Goal: Task Accomplishment & Management: Manage account settings

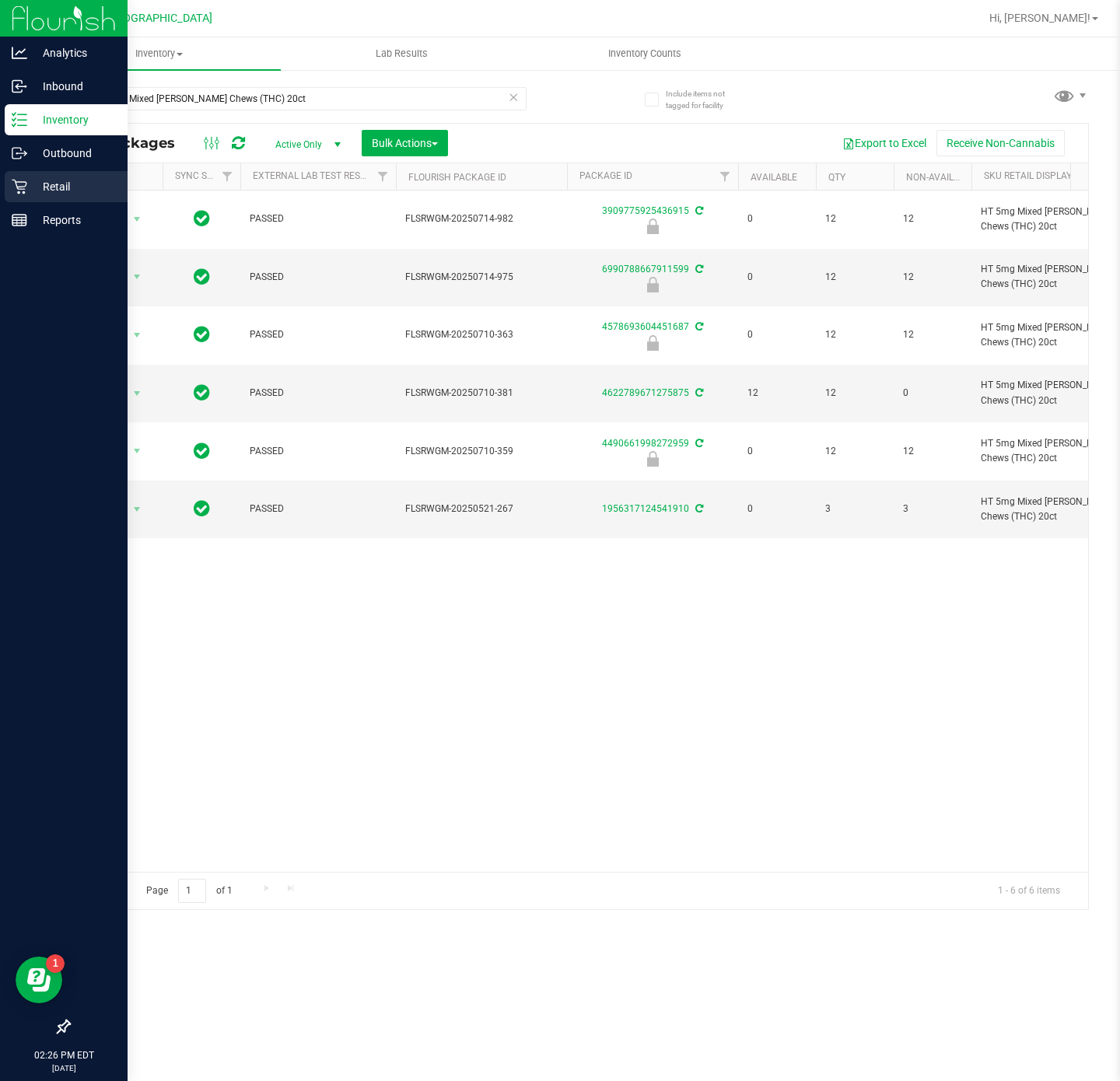
click at [79, 173] on div "Retail" at bounding box center [66, 187] width 123 height 31
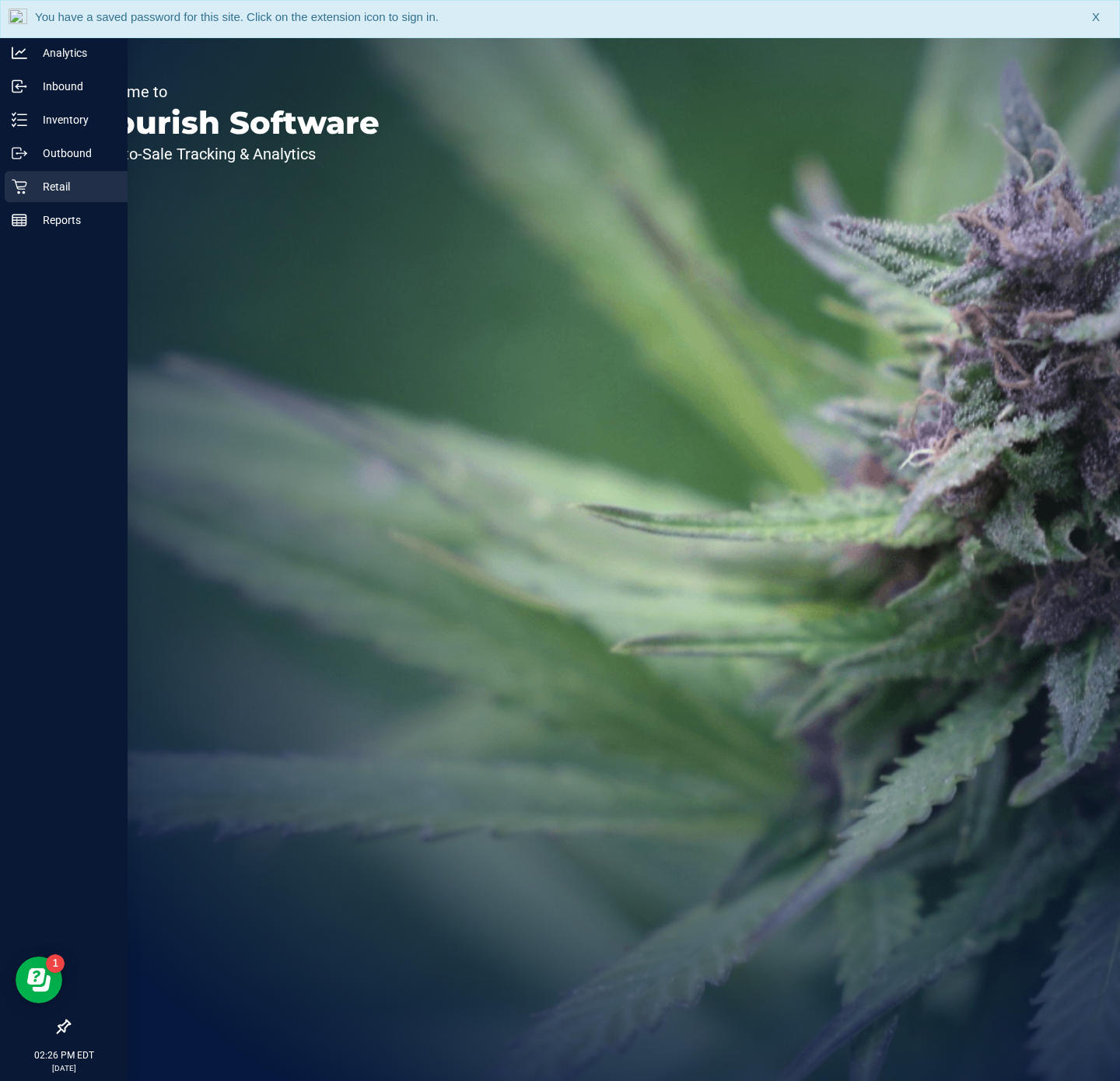
click at [49, 196] on div "Retail" at bounding box center [66, 187] width 123 height 31
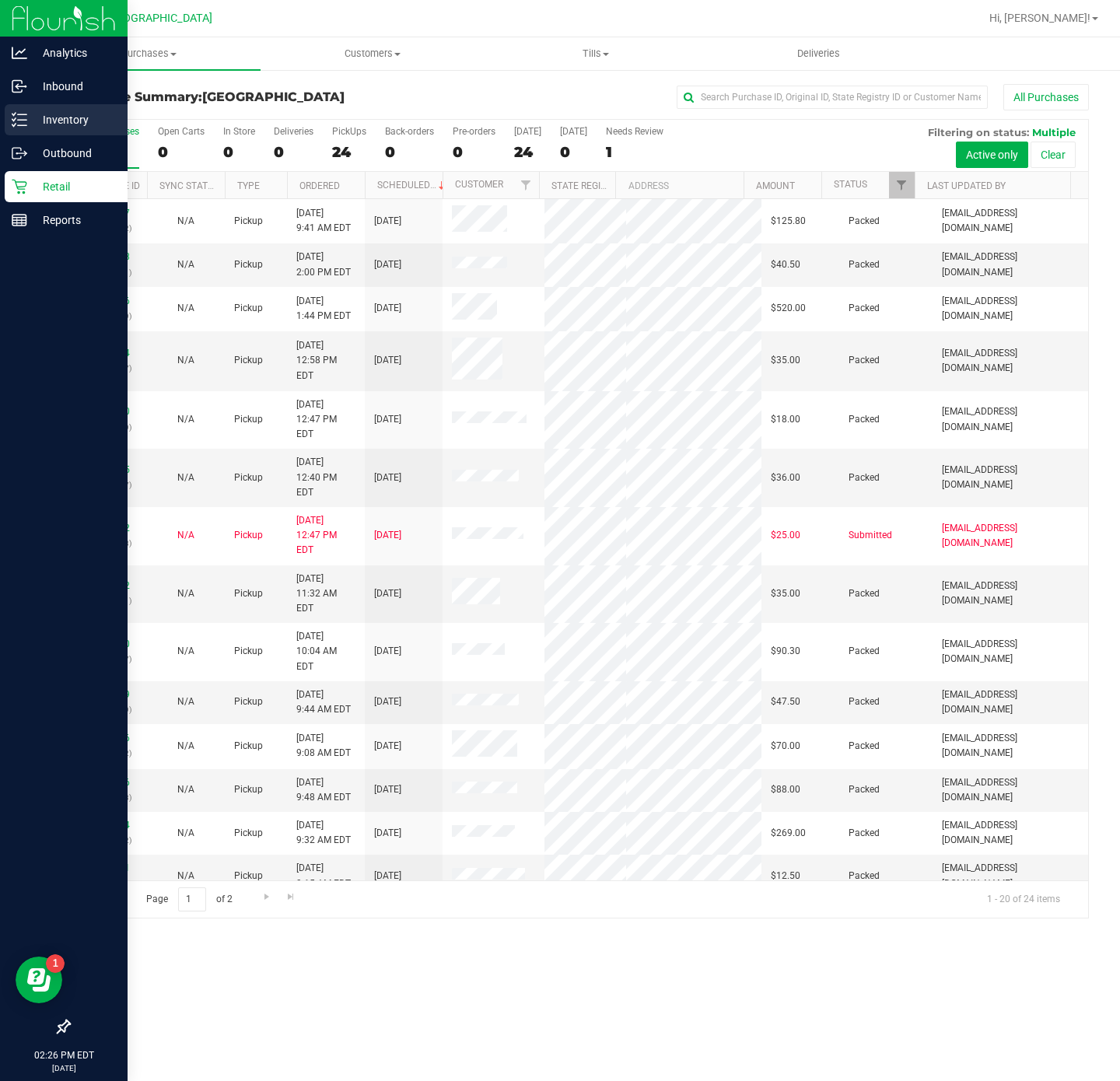
click at [63, 113] on p "Inventory" at bounding box center [74, 119] width 94 height 19
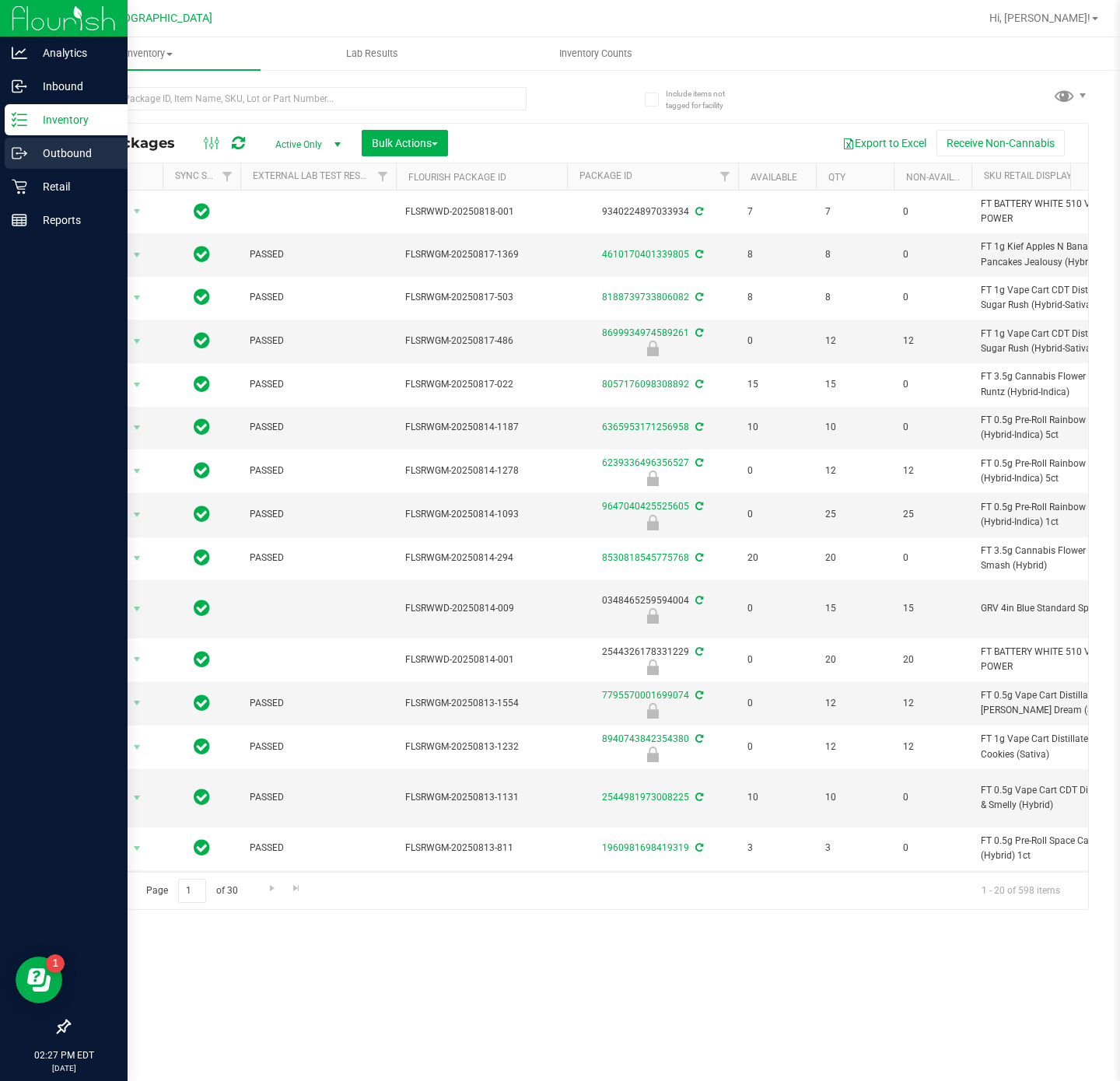
click at [50, 140] on div "Outbound" at bounding box center [66, 153] width 123 height 31
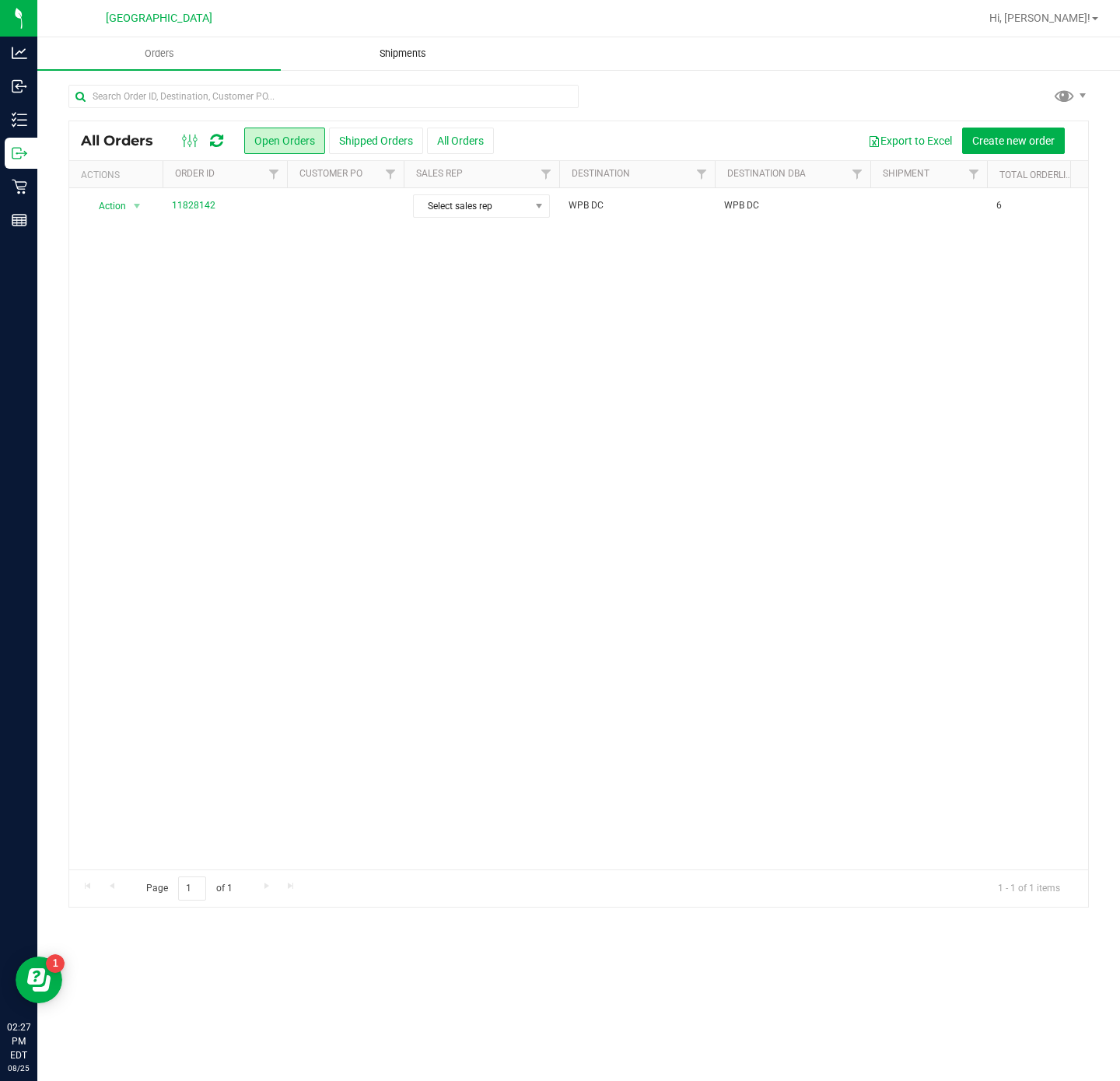
click at [391, 65] on uib-tab-heading "Shipments" at bounding box center [403, 54] width 242 height 31
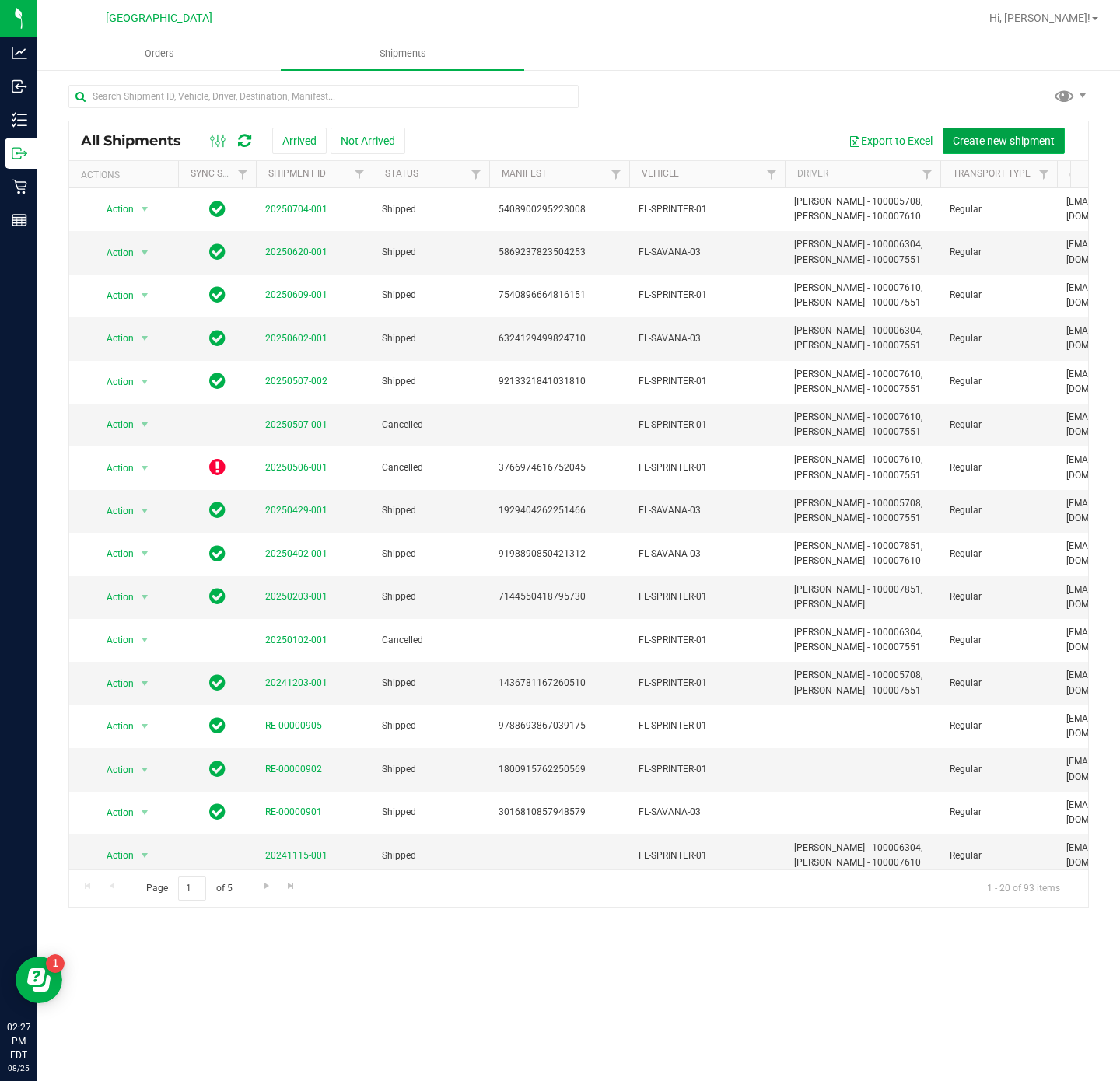
click at [1018, 135] on span "Create new shipment" at bounding box center [1003, 140] width 102 height 13
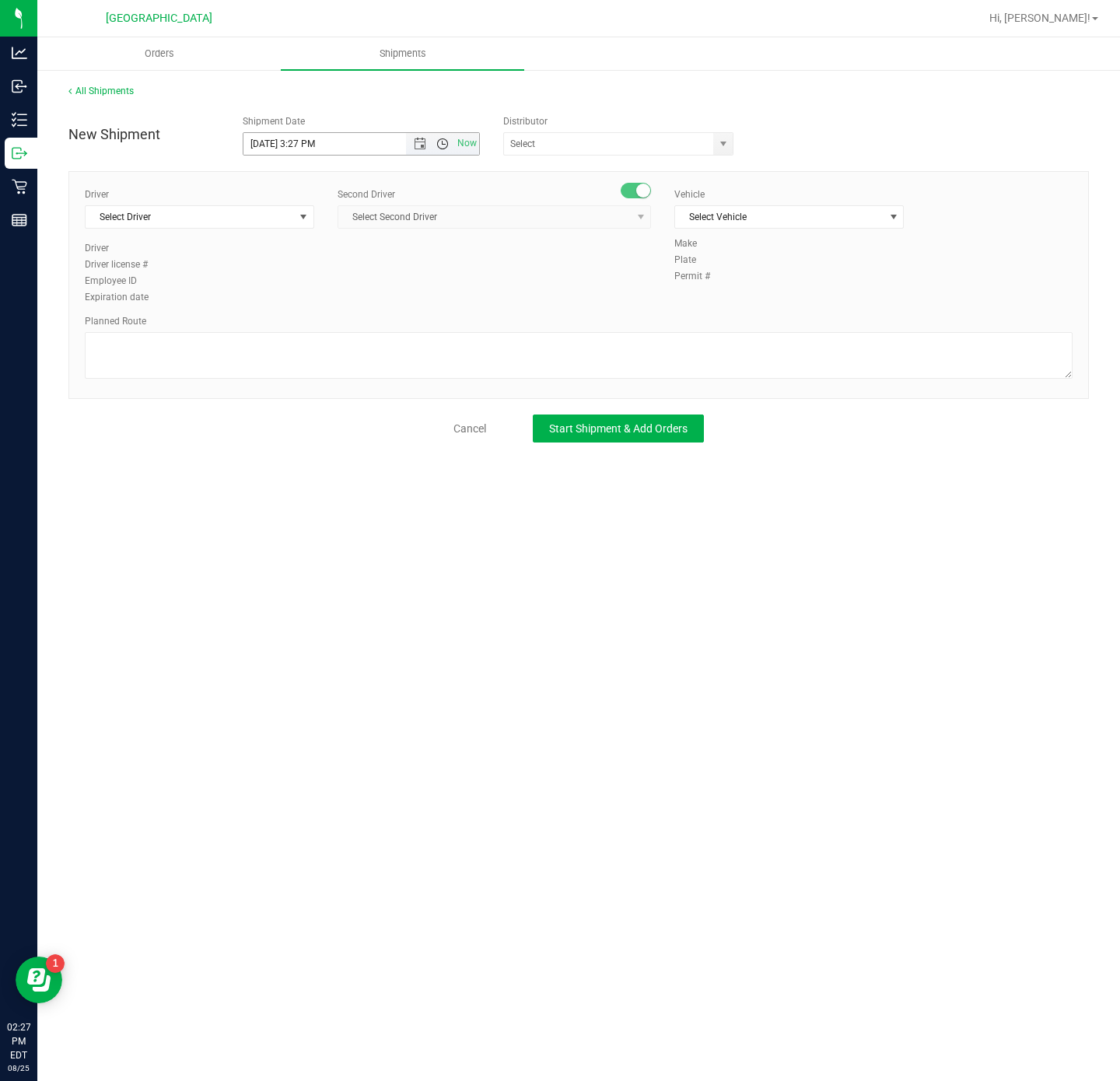
click at [448, 145] on span "Open the time view" at bounding box center [443, 143] width 13 height 13
click at [416, 138] on span "Open the date view" at bounding box center [420, 143] width 13 height 13
click at [423, 602] on div "Orders Shipments All Shipments New Shipment Shipment Date 8/25/2025 3:27 PM Now…" at bounding box center [578, 559] width 1083 height 1044
click at [429, 147] on span "Open the time view" at bounding box center [442, 143] width 26 height 13
click at [414, 144] on span "Open the date view" at bounding box center [420, 143] width 13 height 13
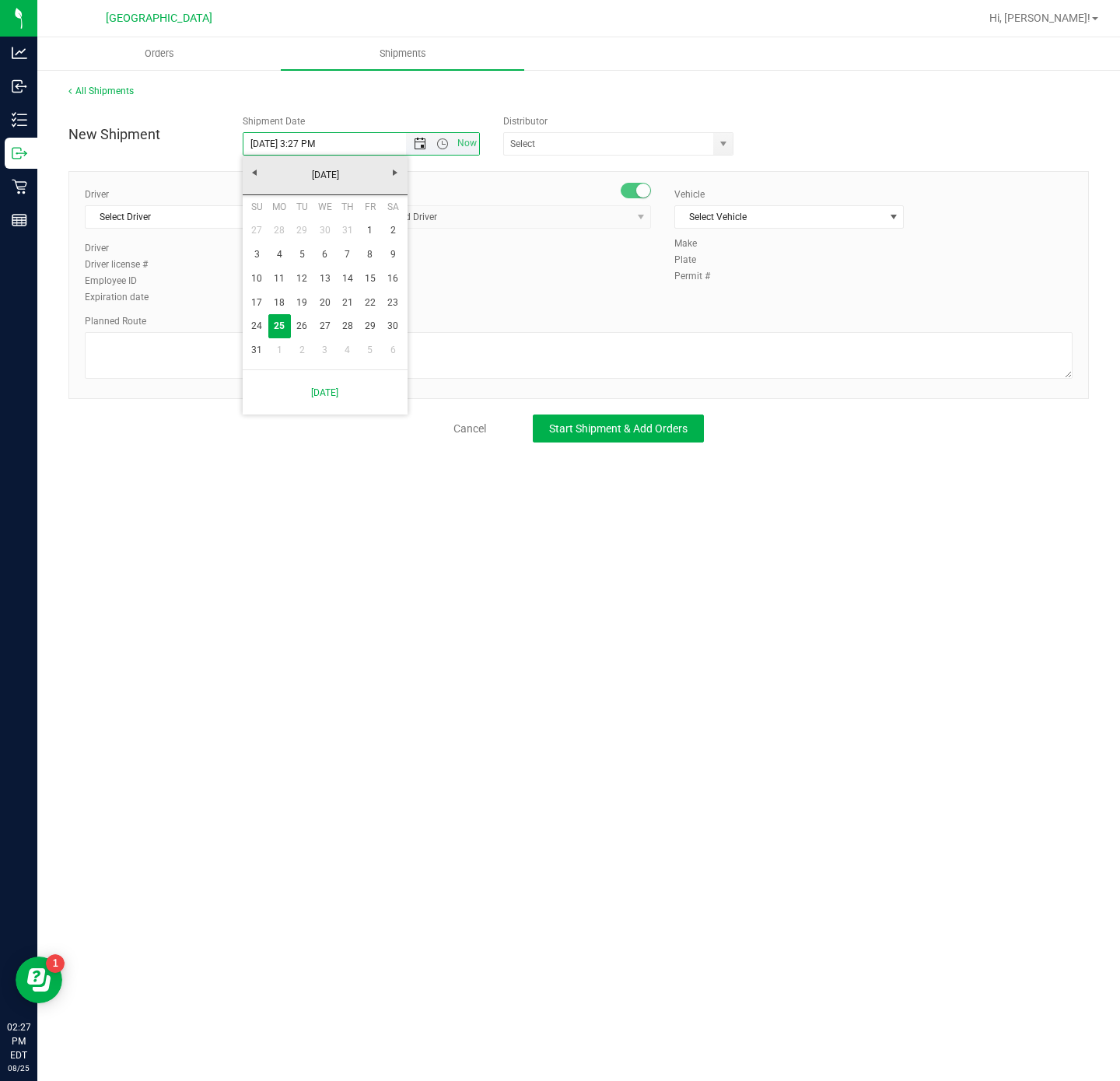
click at [414, 144] on span "Open the date view" at bounding box center [420, 143] width 13 height 13
click at [299, 325] on link "26" at bounding box center [301, 326] width 22 height 24
click at [445, 149] on span "Open the time view" at bounding box center [443, 143] width 13 height 13
click at [429, 137] on span "Open the time view" at bounding box center [442, 143] width 26 height 13
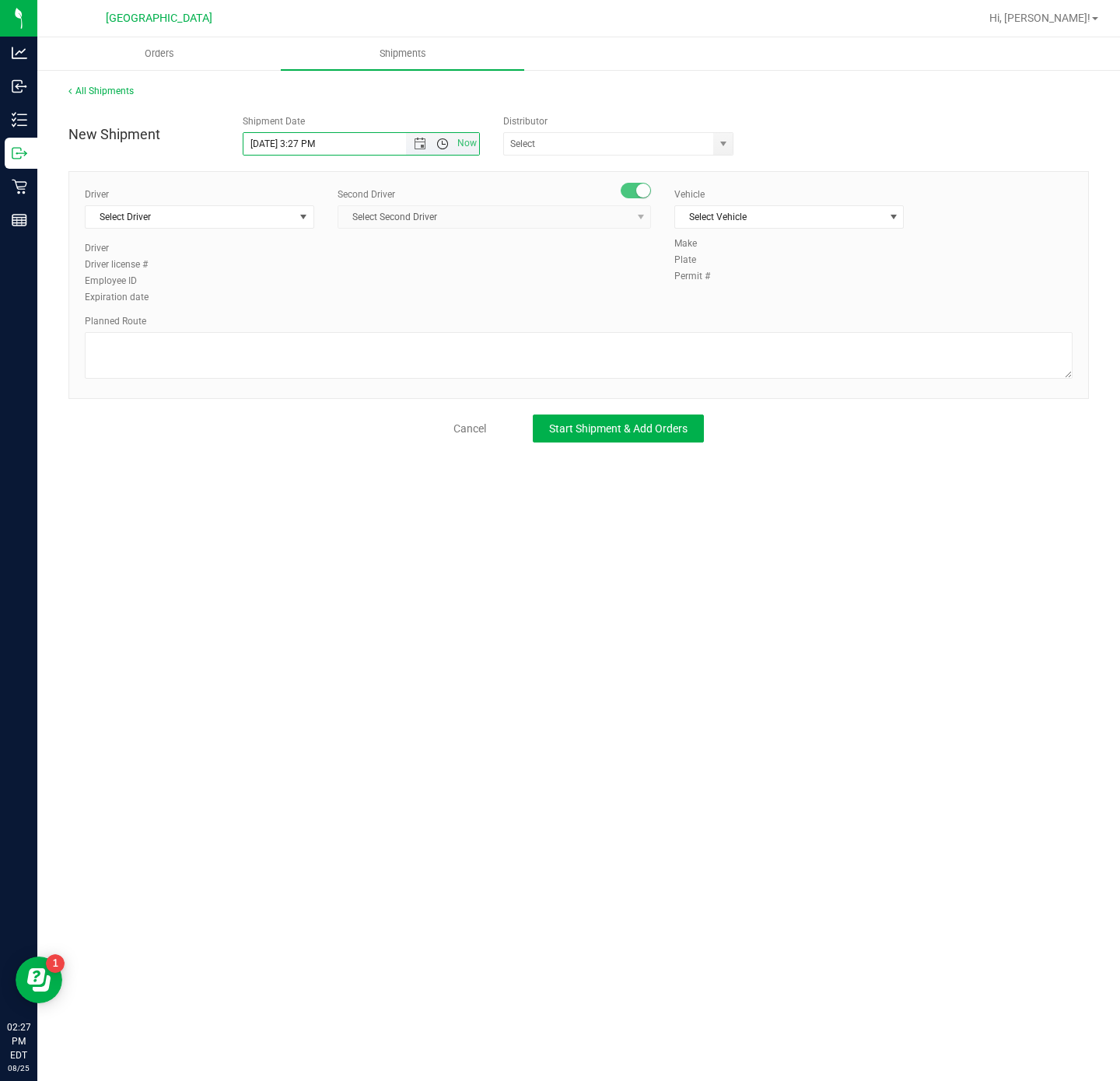
click at [429, 137] on span "Open the time view" at bounding box center [442, 143] width 26 height 13
click at [421, 138] on span "Open the date view" at bounding box center [420, 143] width 13 height 13
click at [283, 323] on link "25" at bounding box center [279, 326] width 22 height 24
type input "8/25/2025 3:27 PM"
click at [437, 140] on span "Open the time view" at bounding box center [443, 143] width 13 height 13
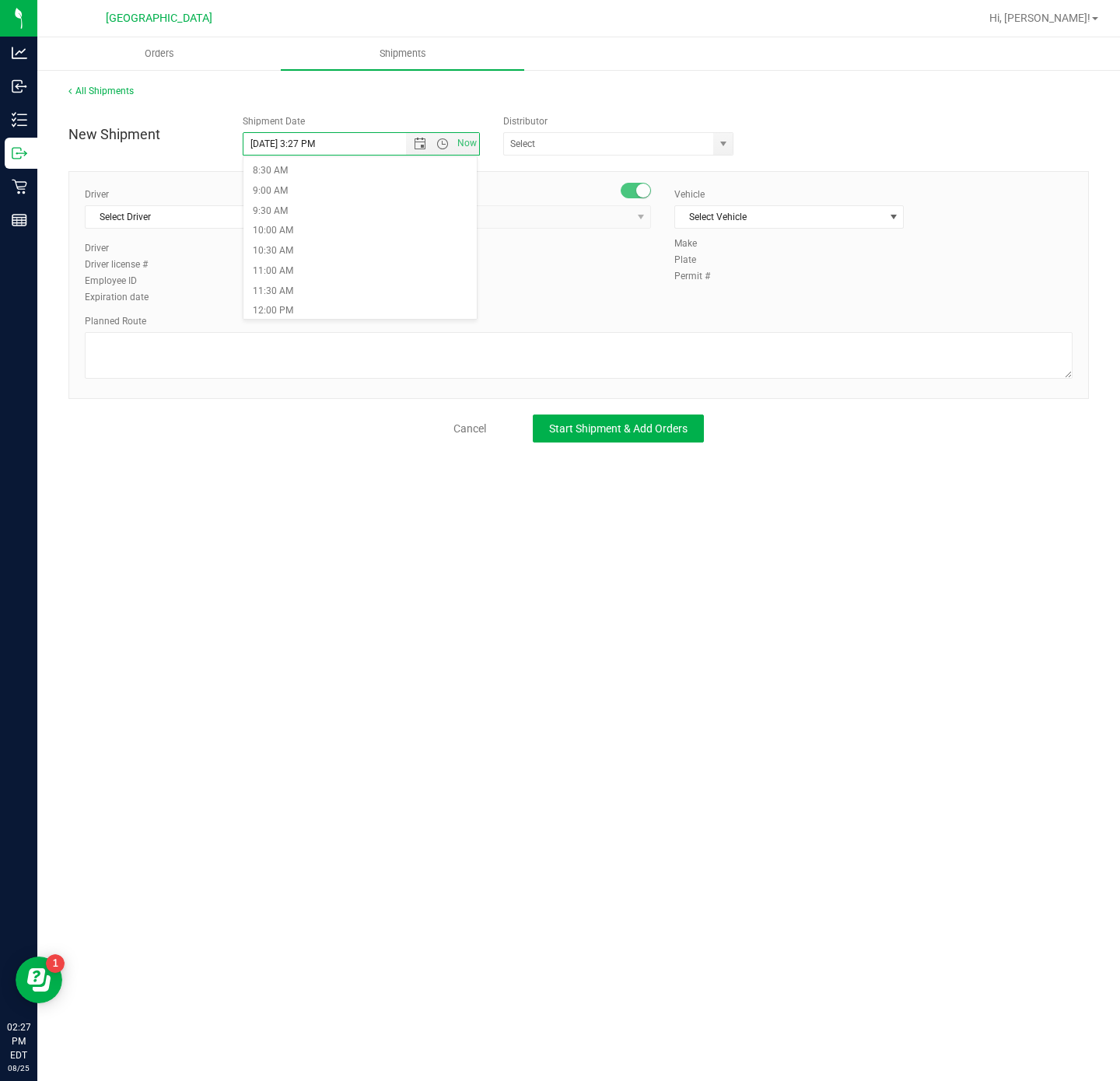
scroll to position [467, 0]
click at [422, 107] on div "New Shipment Shipment Date 8/25/2025 3:27 PM Now Distributor 374 LABS LLC AccuS…" at bounding box center [578, 131] width 1044 height 48
drag, startPoint x: 745, startPoint y: 140, endPoint x: 733, endPoint y: 140, distance: 12.0
click at [743, 140] on div "Distributor 374 LABS LLC AccuScience Laboratories ACS Laboratory (900003) ACTLA…" at bounding box center [622, 135] width 261 height 41
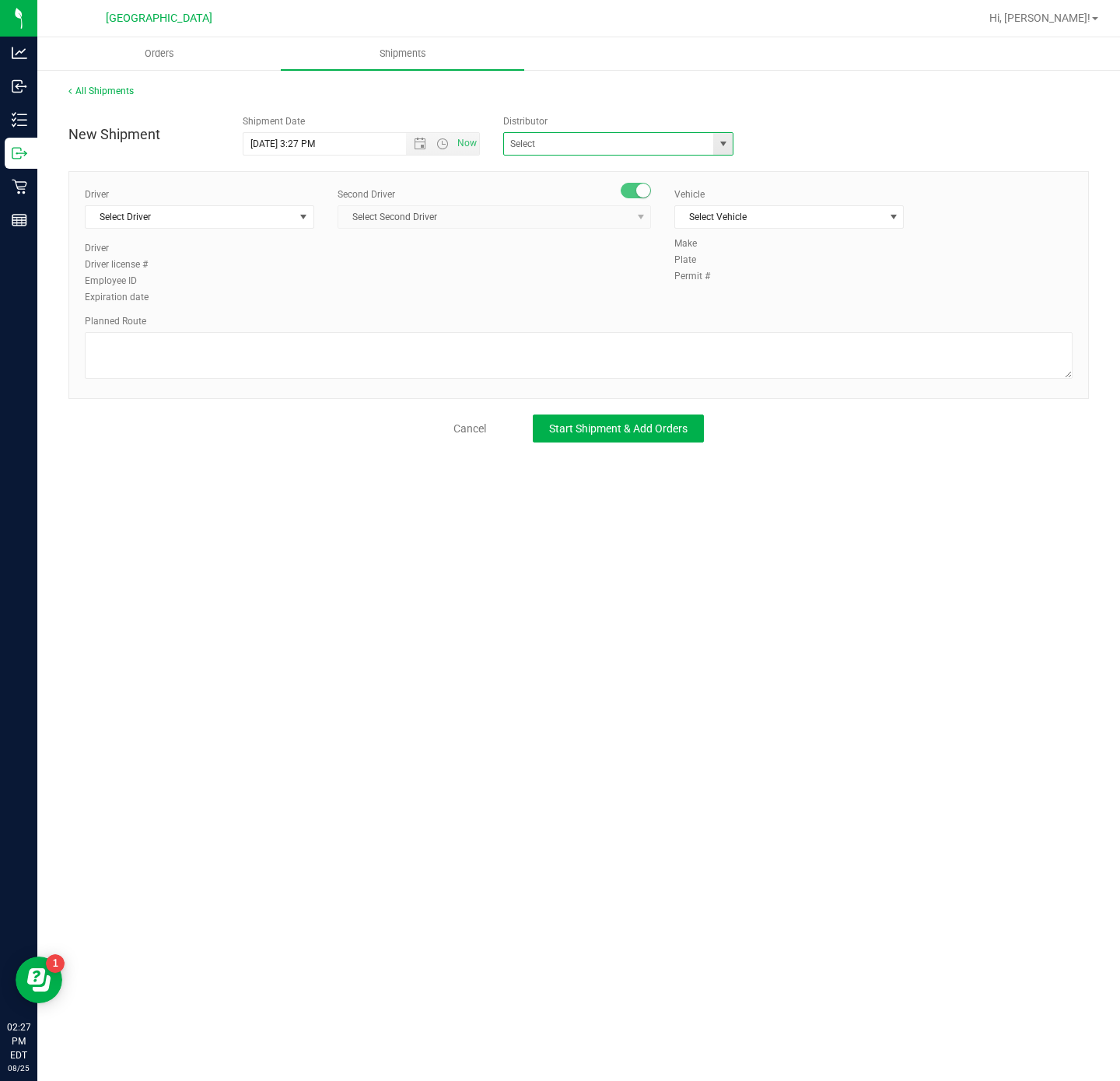
click at [733, 140] on span at bounding box center [618, 144] width 230 height 23
click at [723, 140] on span "select" at bounding box center [723, 143] width 13 height 13
click at [703, 171] on li "WPB DC" at bounding box center [618, 172] width 229 height 23
type input "WPB DC"
click at [321, 219] on div "Driver Select Driver Select Driver Ian Albritton - 100006559 LOGAN ALLEN - 1000…" at bounding box center [199, 247] width 252 height 119
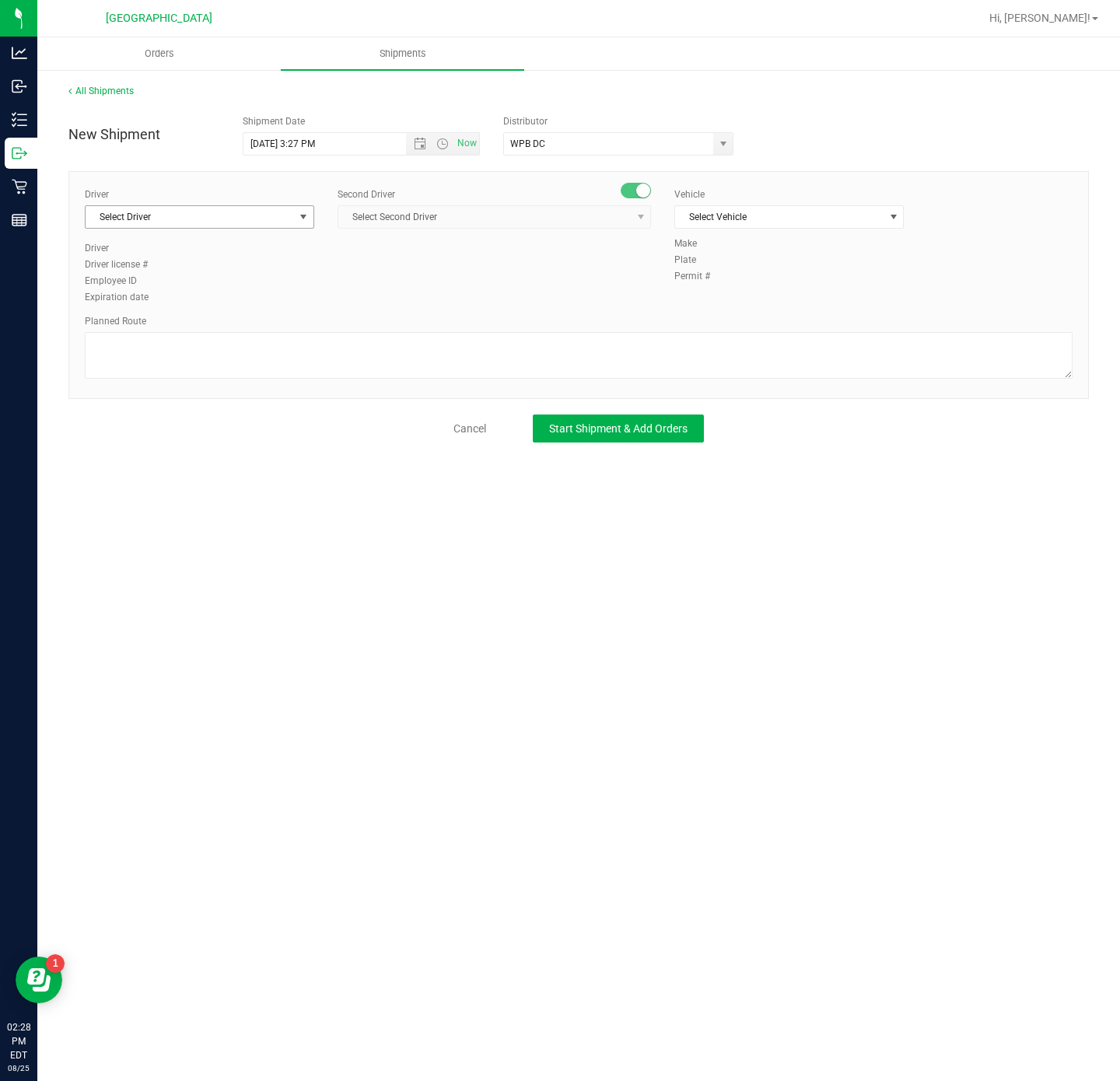
click at [308, 222] on span "select" at bounding box center [303, 216] width 13 height 13
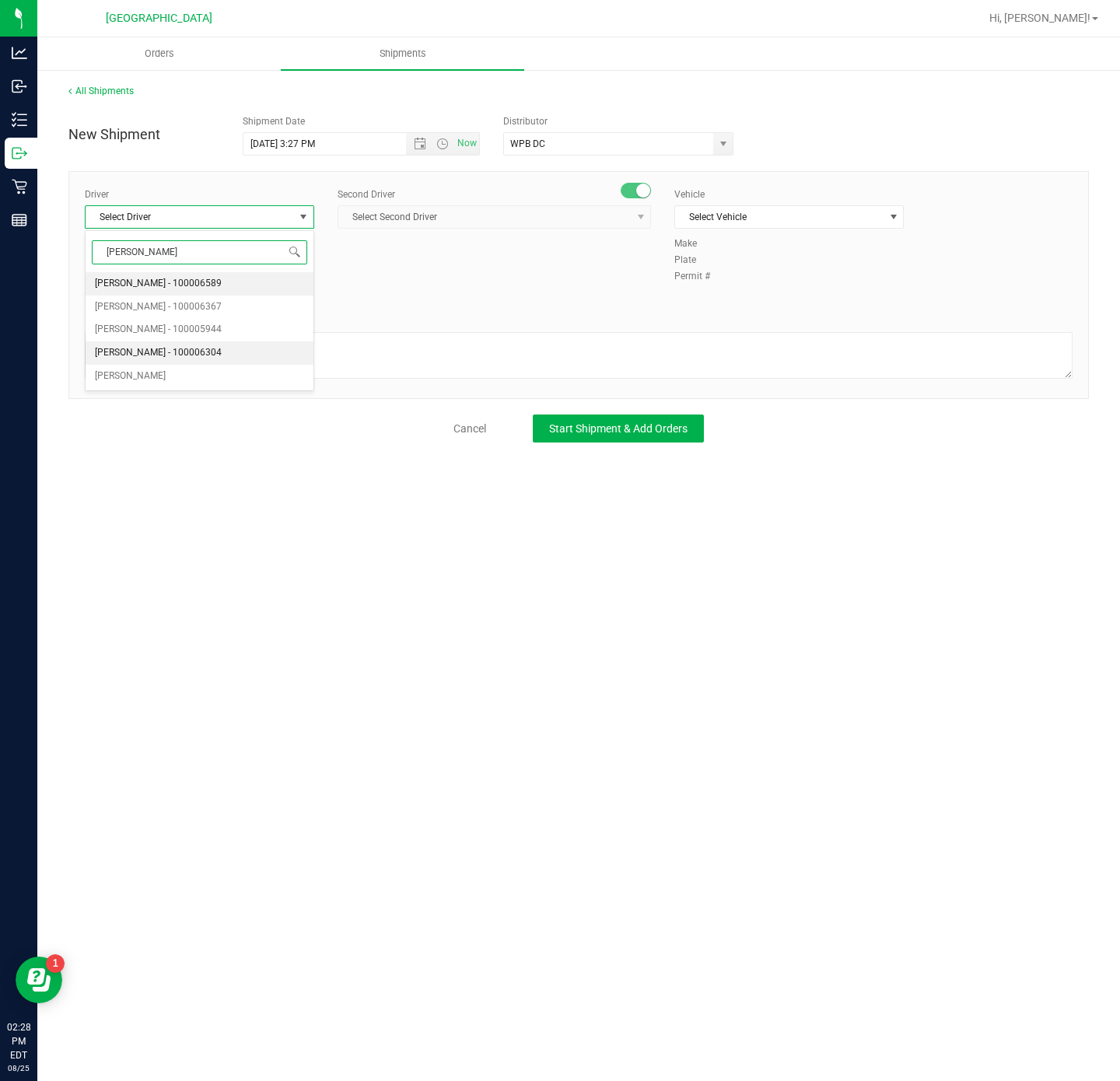
click at [213, 360] on span "James Josaphat - 100006304" at bounding box center [158, 353] width 127 height 20
type input "james"
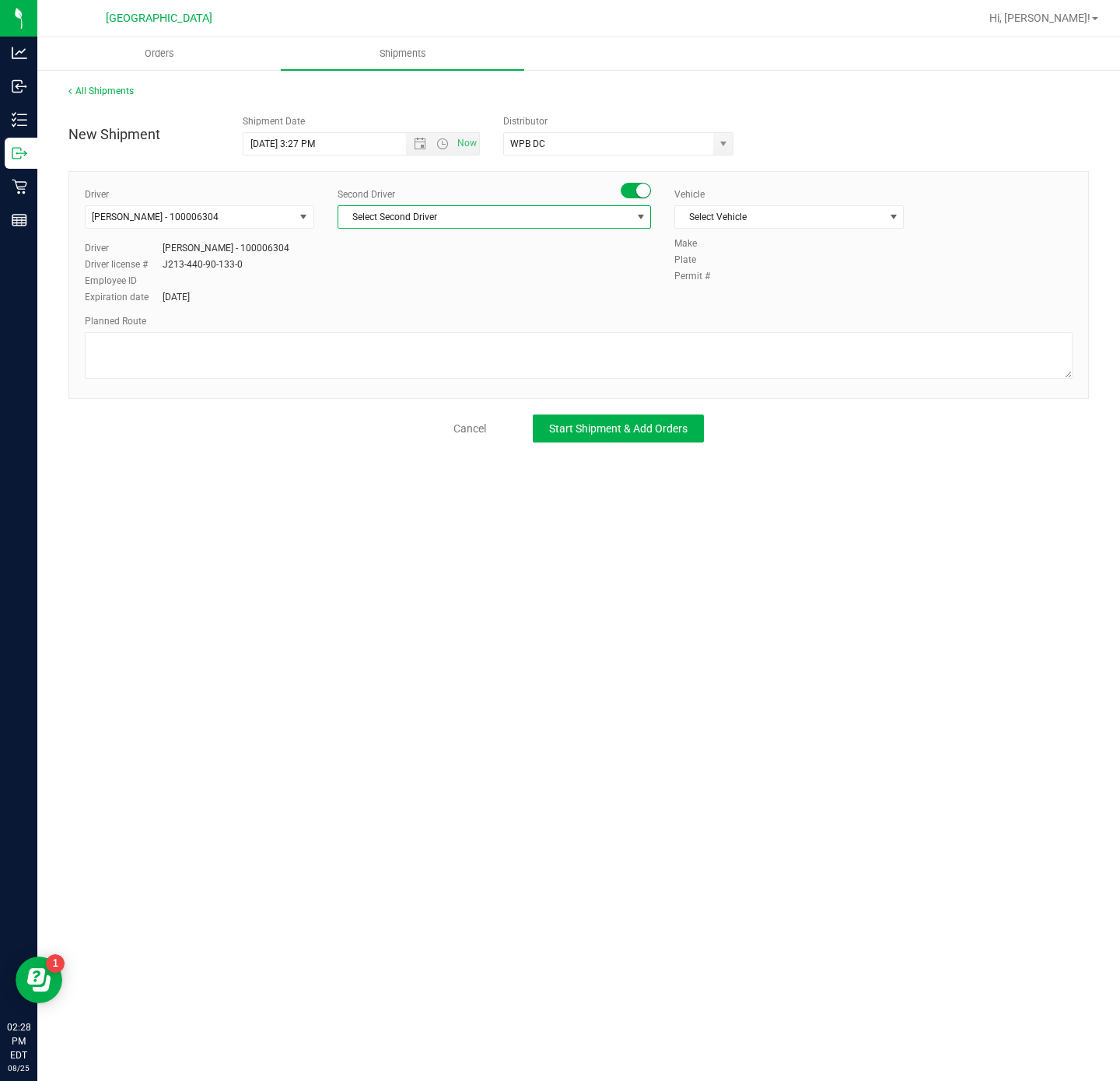
click at [464, 215] on span "Select Second Driver" at bounding box center [484, 216] width 292 height 21
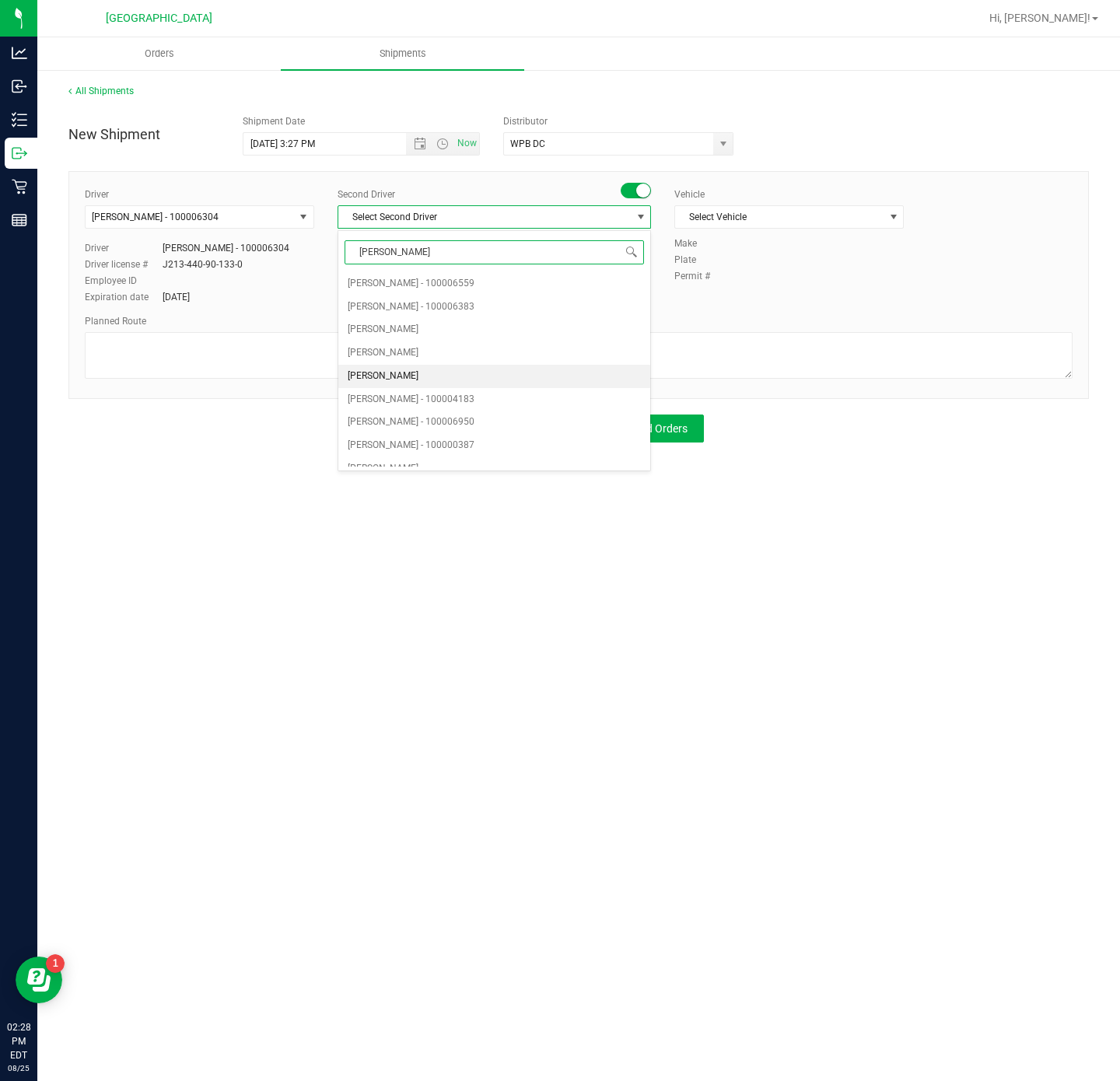
type input "william"
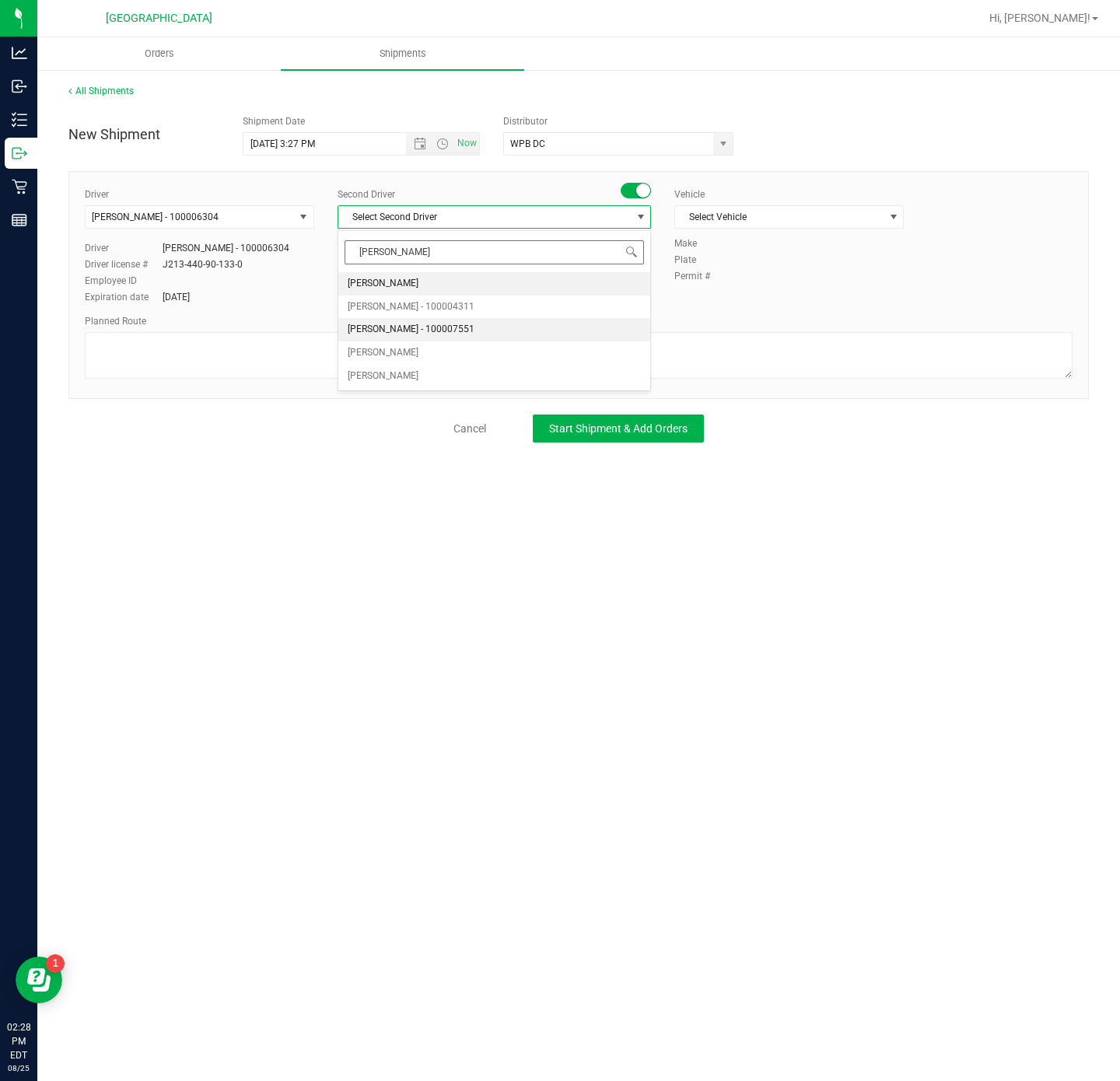
click at [521, 331] on li "William Moretti - 100007551" at bounding box center [494, 329] width 312 height 23
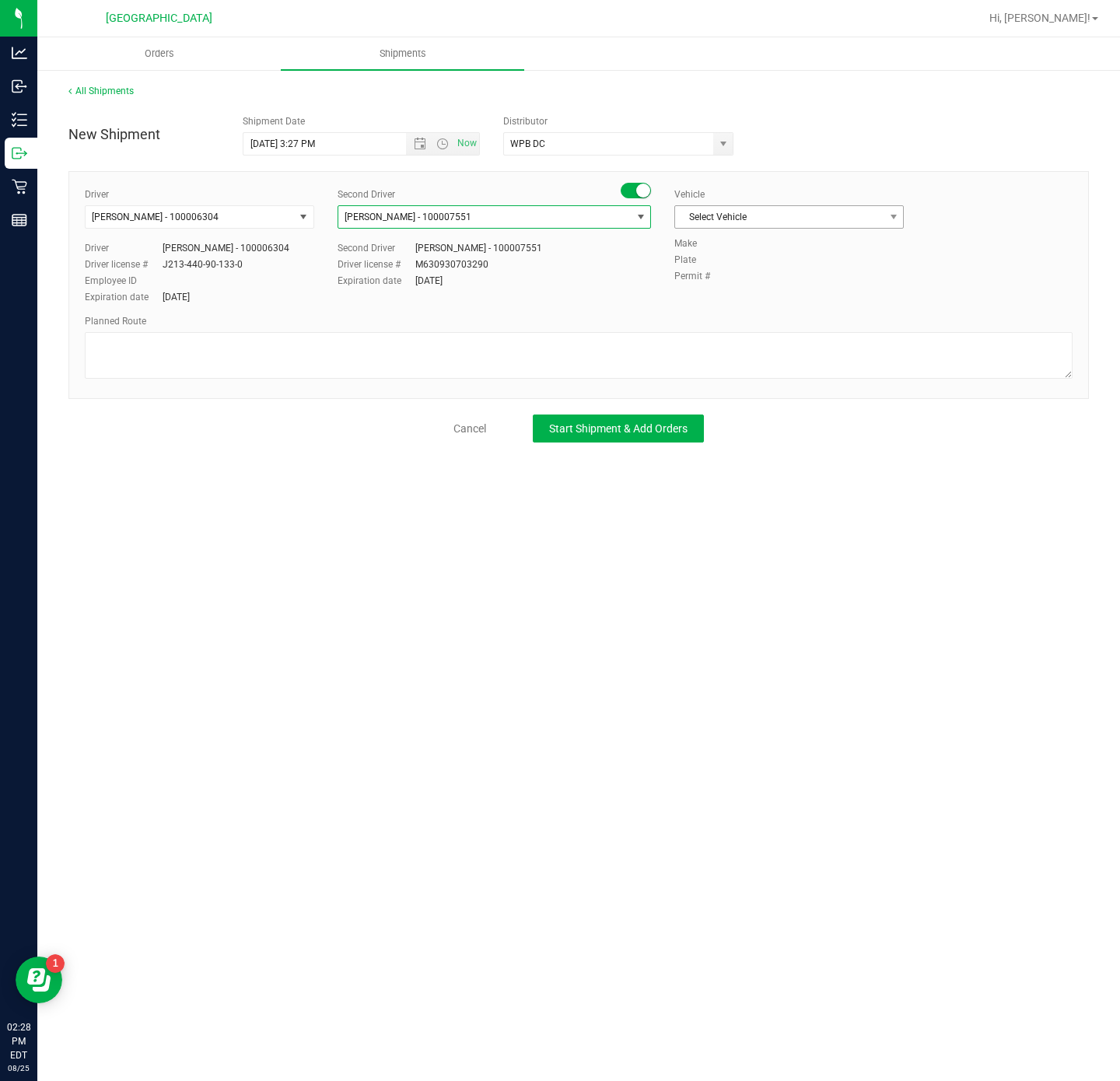
click at [805, 222] on span "Select Vehicle" at bounding box center [780, 216] width 209 height 21
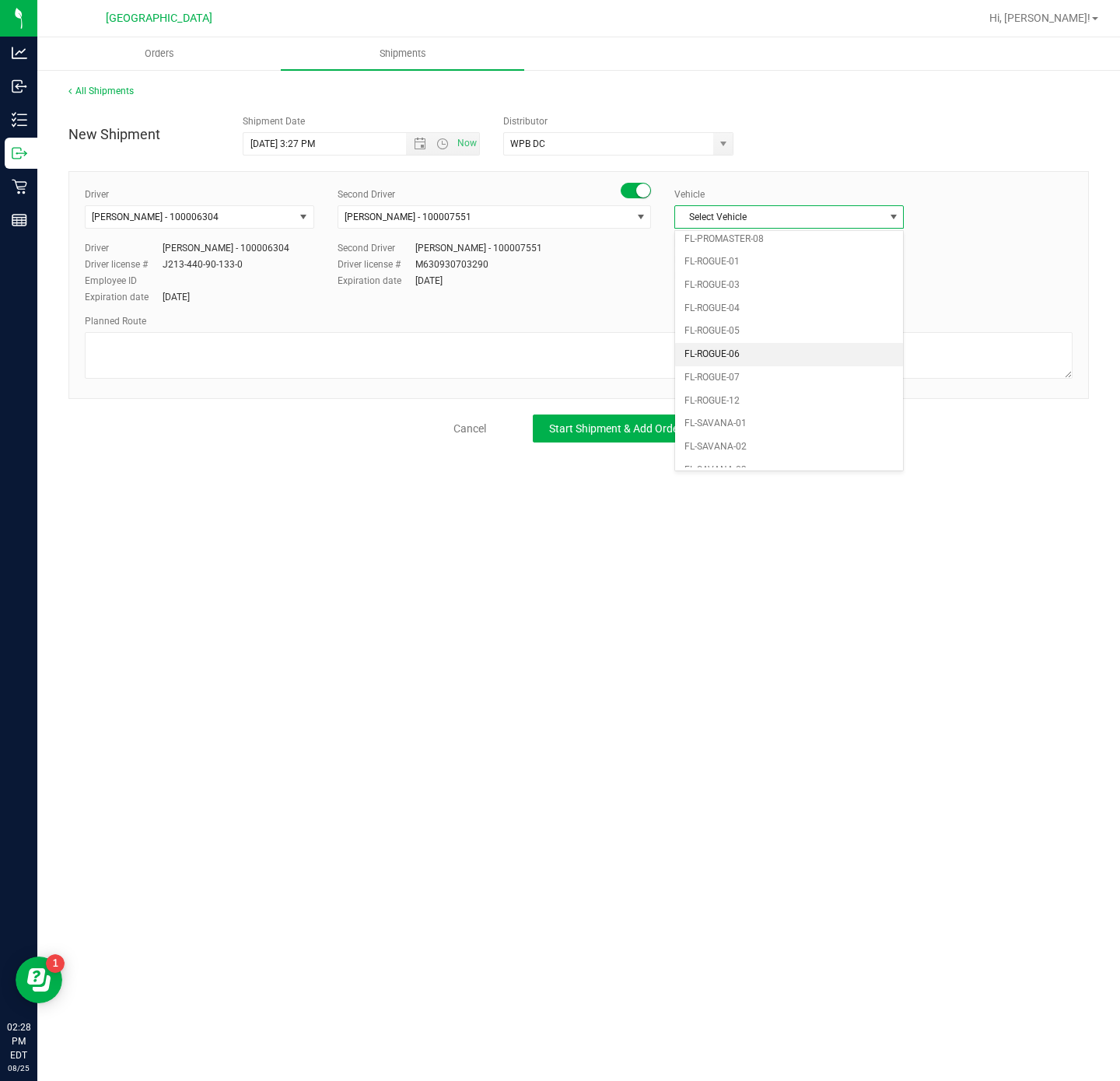
scroll to position [747, 0]
click at [791, 389] on li "FL-SPRINTER-01" at bounding box center [790, 377] width 228 height 23
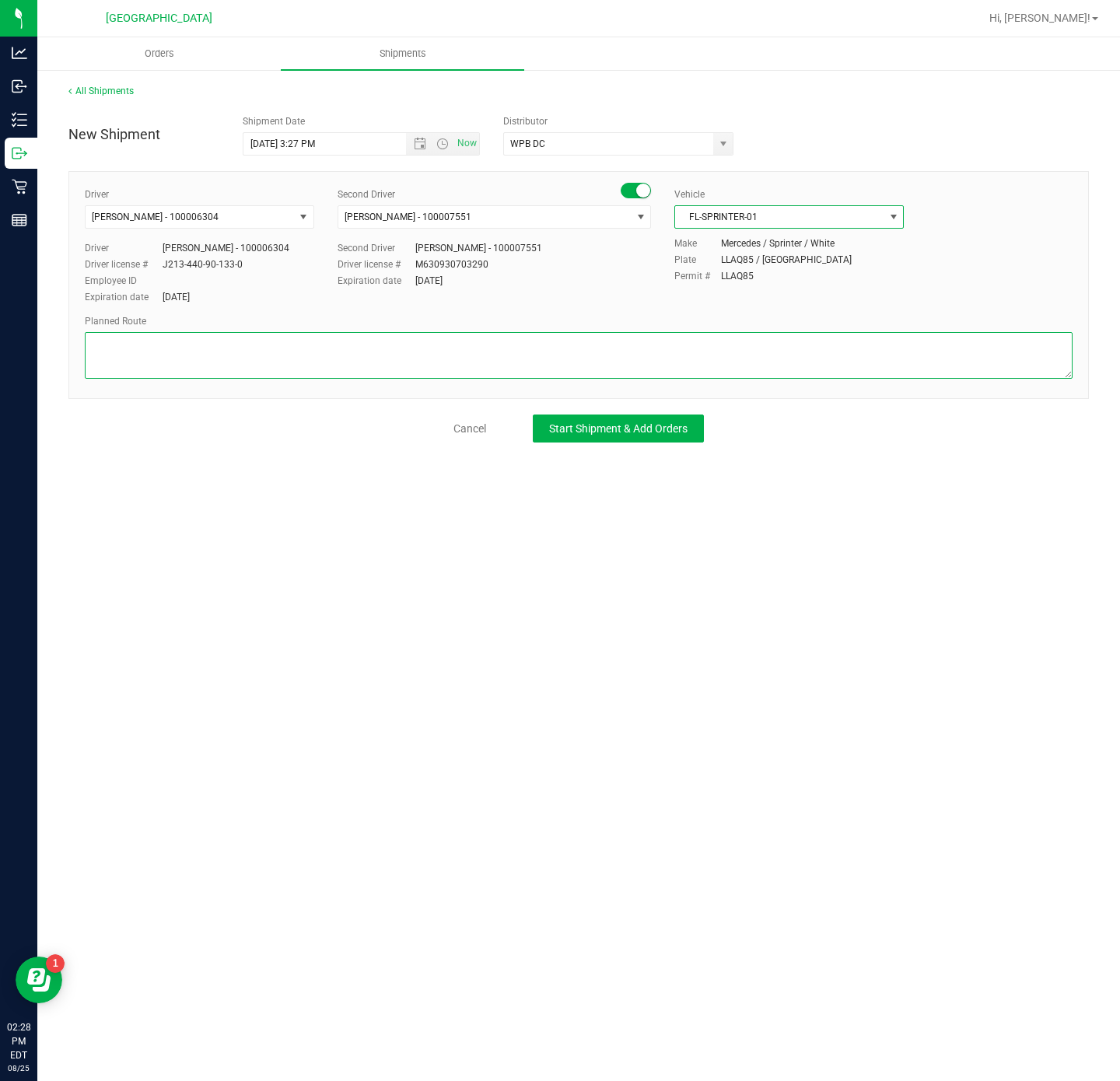
click at [418, 360] on textarea at bounding box center [578, 356] width 987 height 47
click at [444, 149] on span "Open the time view" at bounding box center [443, 143] width 13 height 13
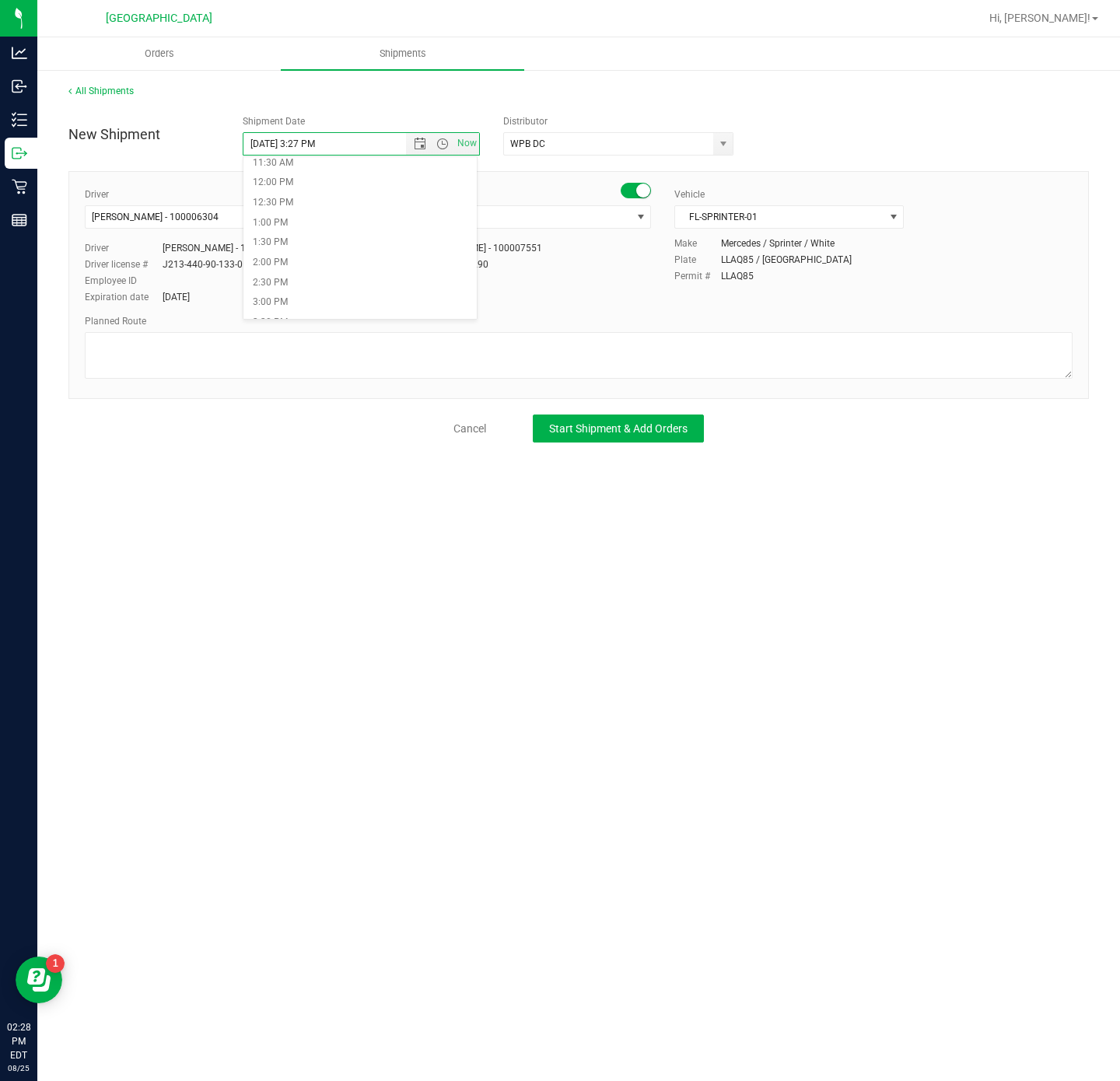
click at [446, 107] on div "New Shipment Shipment Date 8/25/2025 3:27 PM Now Distributor WPB DC 374 LABS LL…" at bounding box center [578, 131] width 1044 height 48
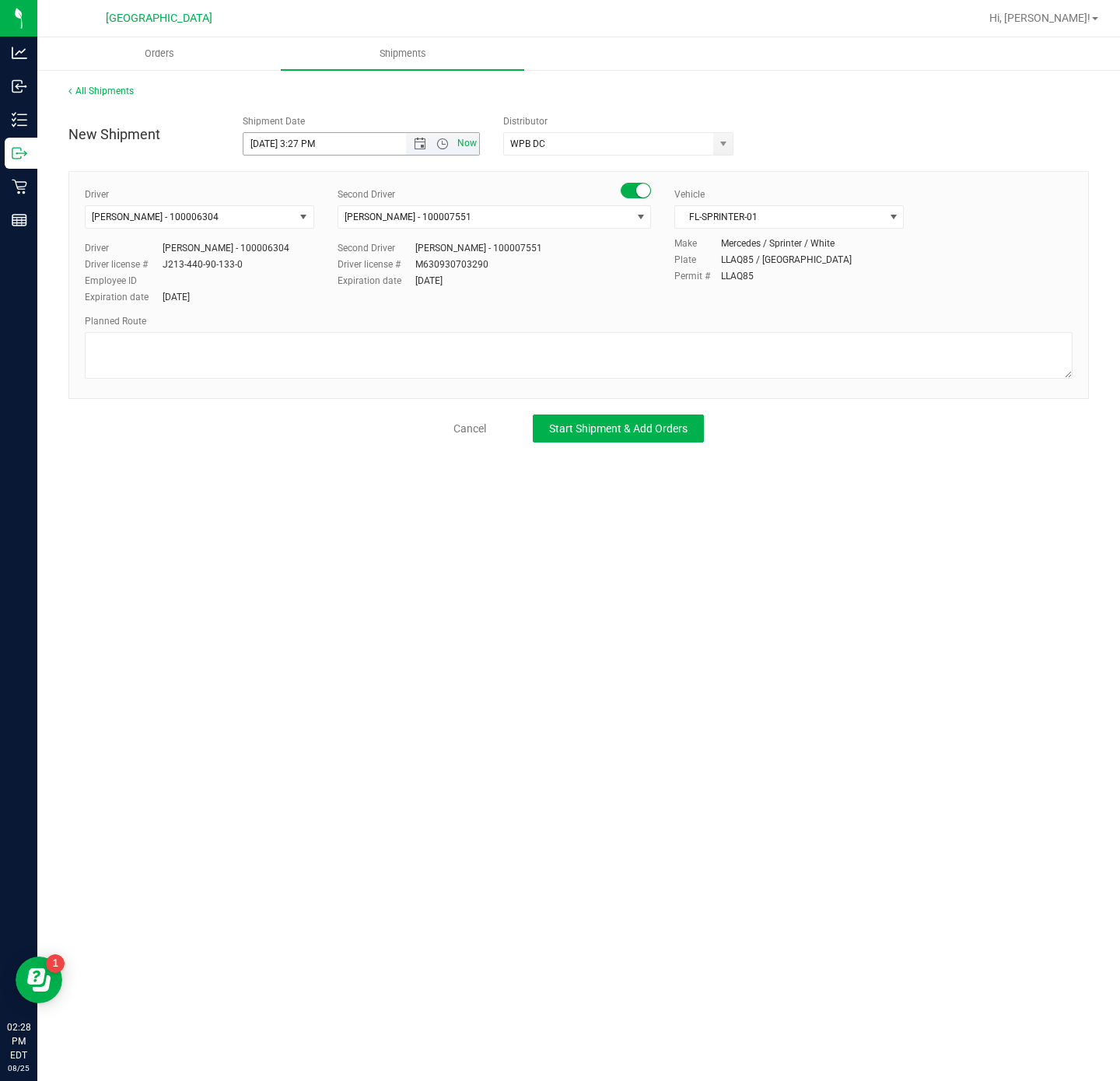
click at [477, 147] on span "Now" at bounding box center [467, 143] width 26 height 22
type input "8/25/2025 2:28 PM"
click at [626, 439] on button "Start Shipment & Add Orders" at bounding box center [619, 428] width 172 height 28
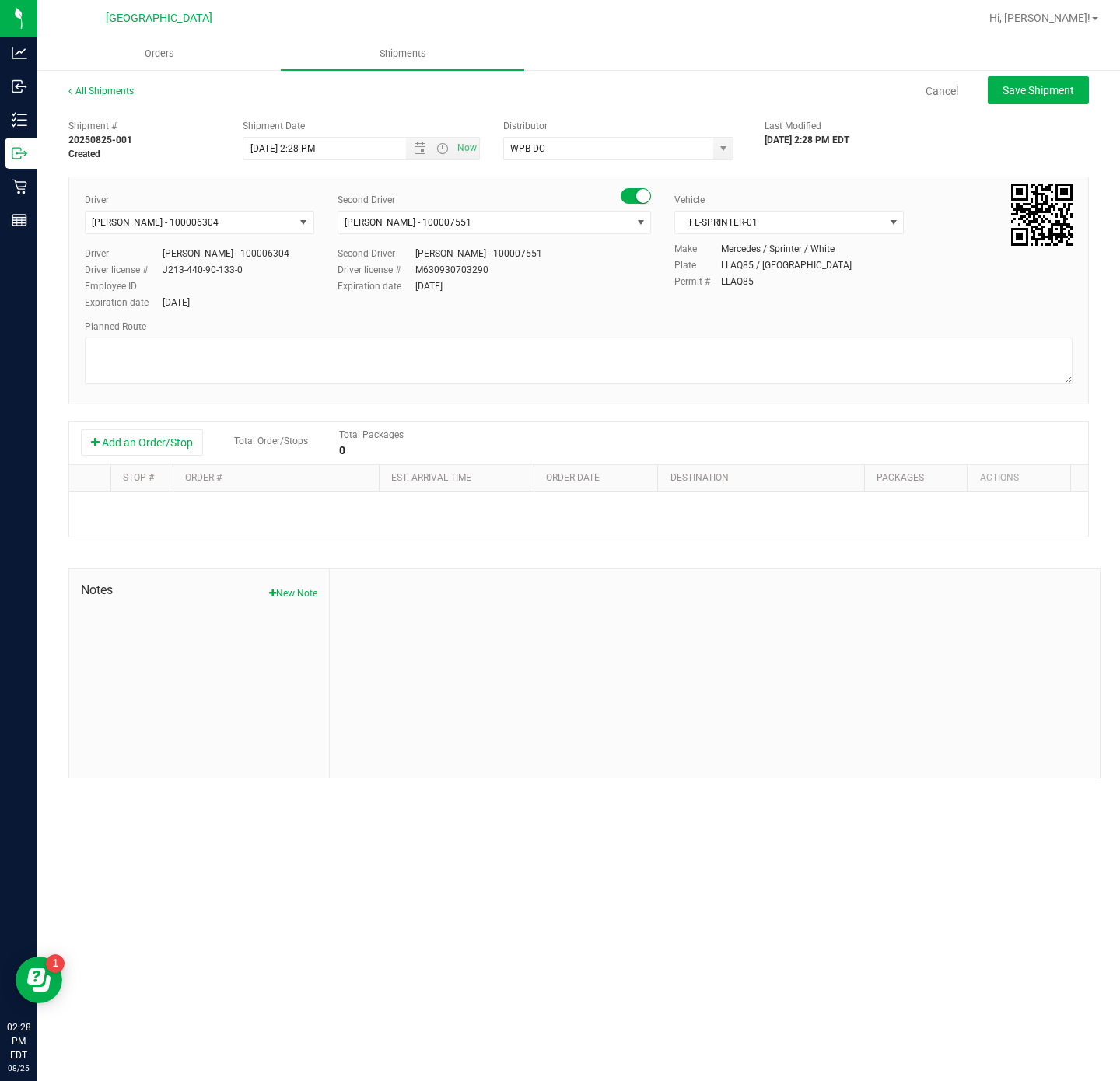
click at [267, 589] on span "Notes" at bounding box center [199, 590] width 237 height 19
click at [279, 600] on button "New Note" at bounding box center [292, 594] width 48 height 14
click at [540, 641] on input "Note Title" at bounding box center [714, 630] width 747 height 23
type input "O"
click at [610, 596] on h4 "Aug 25, 2025 2:28 PM EDT" at bounding box center [714, 589] width 747 height 16
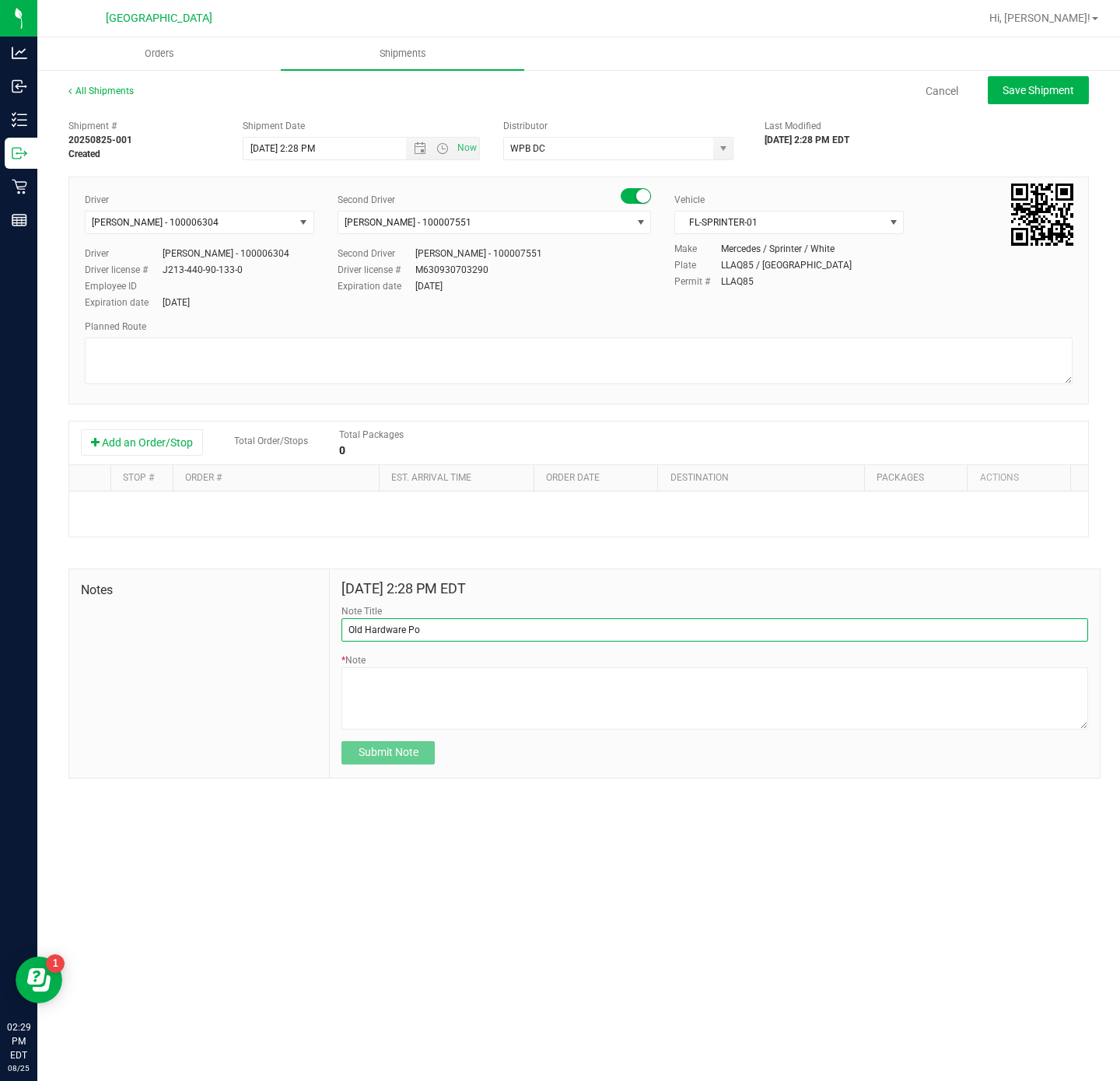
click at [616, 626] on input "Old Hardware Po" at bounding box center [714, 630] width 747 height 23
type input "Old Hardware Outbound"
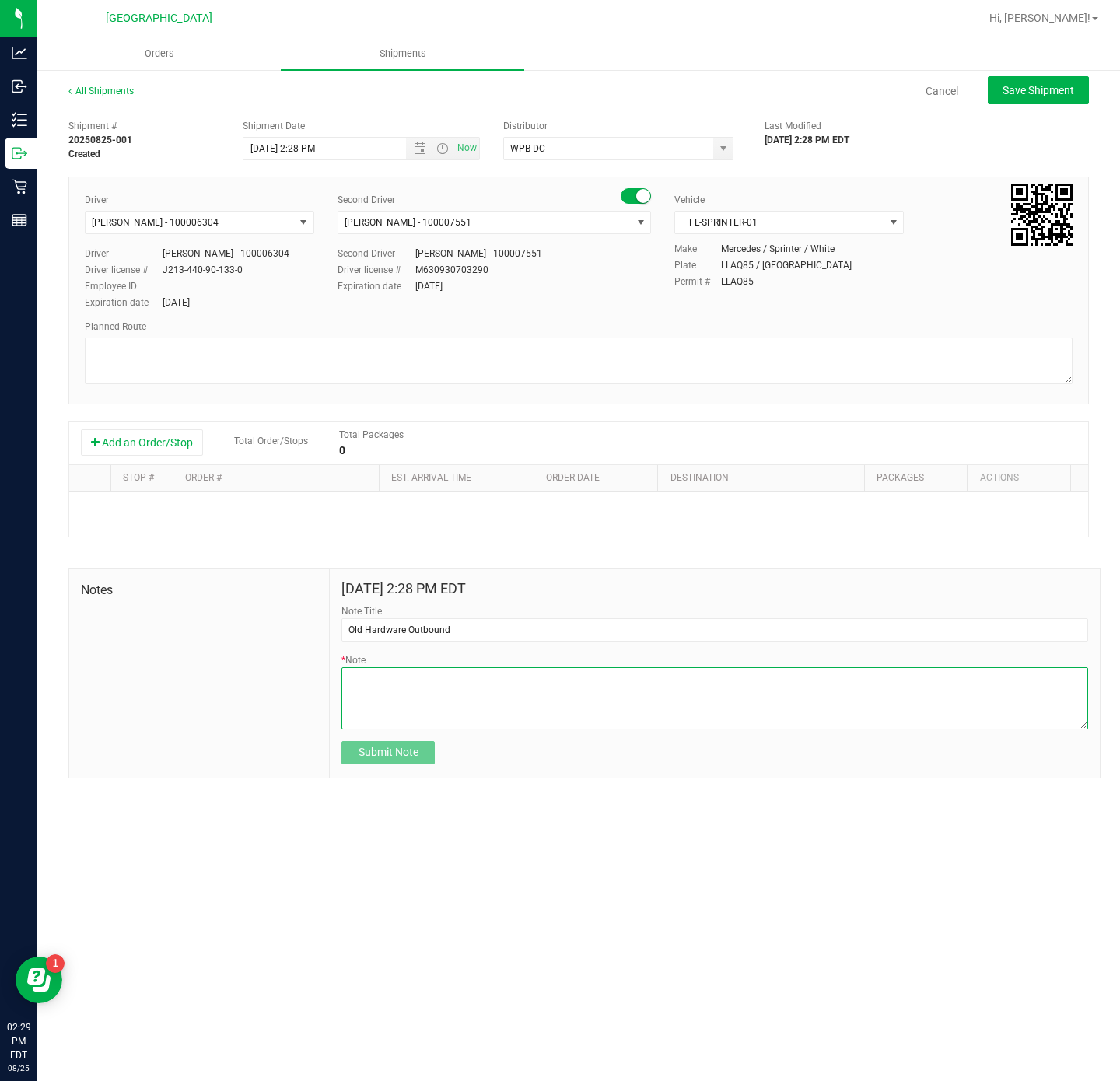
click at [614, 682] on textarea "* Note" at bounding box center [714, 699] width 747 height 62
type textarea "Contains vapes with the old hardware"
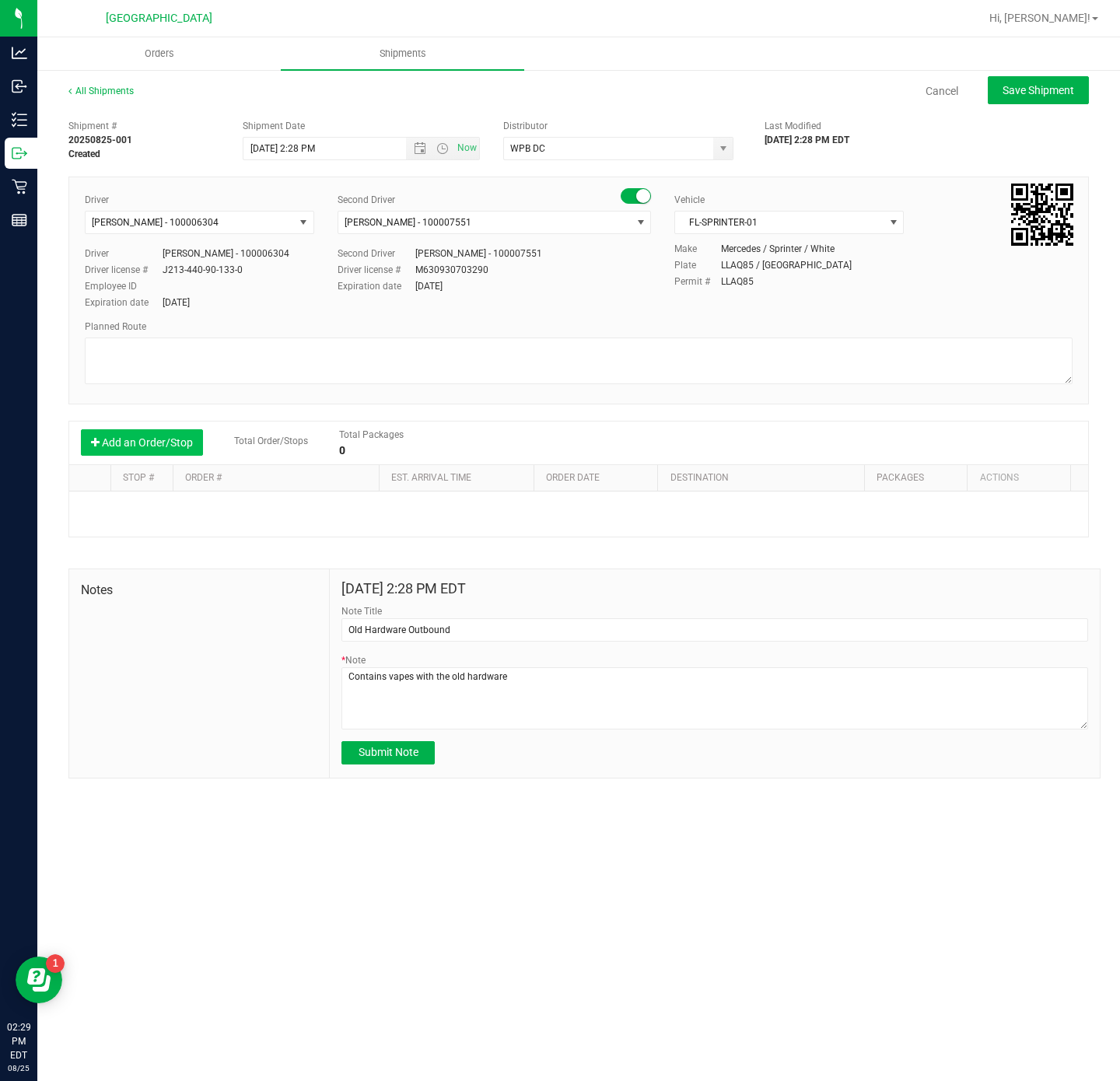
click at [197, 442] on button "Add an Order/Stop" at bounding box center [141, 442] width 122 height 26
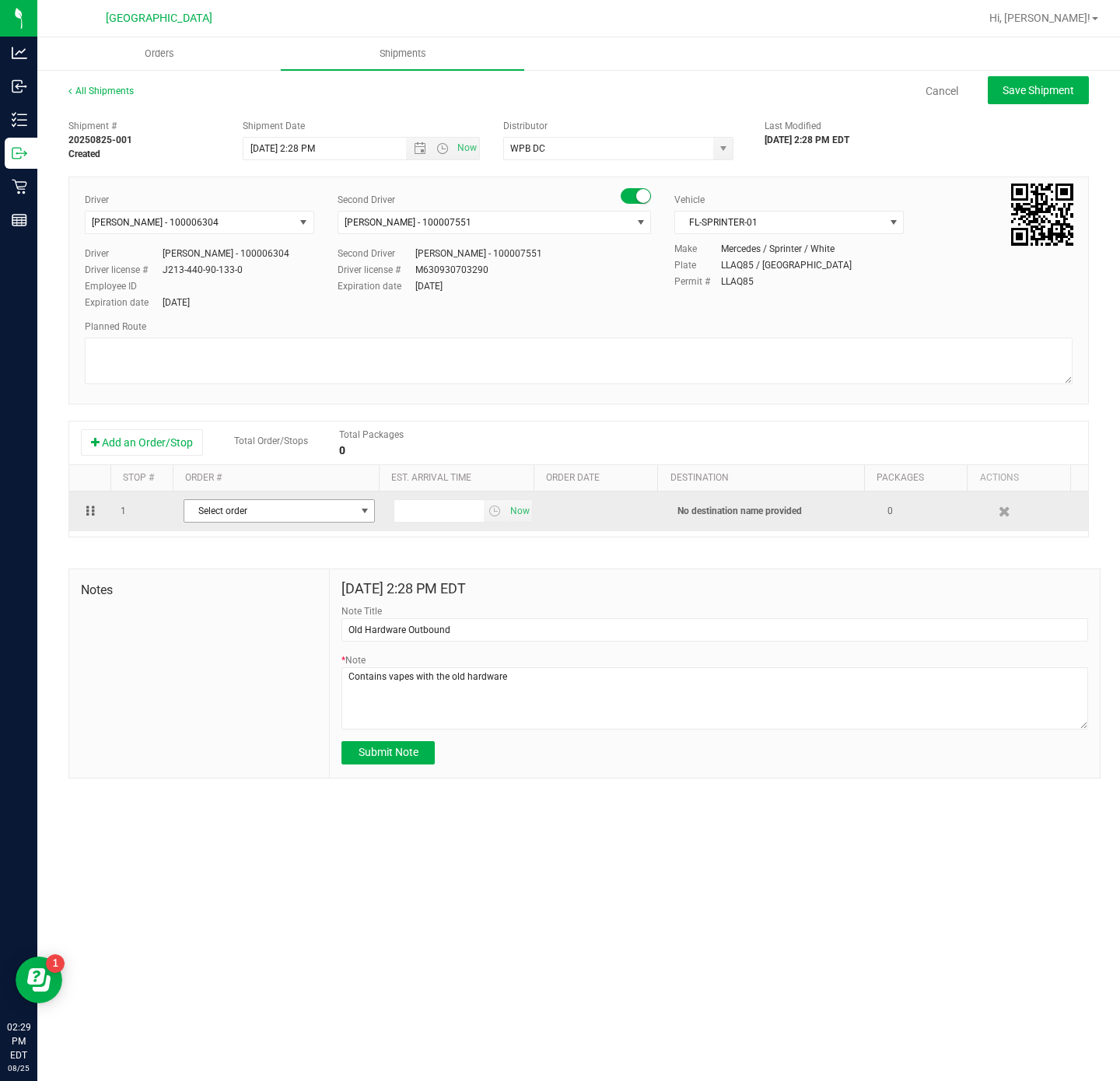
click at [276, 521] on span "Select order" at bounding box center [269, 511] width 171 height 21
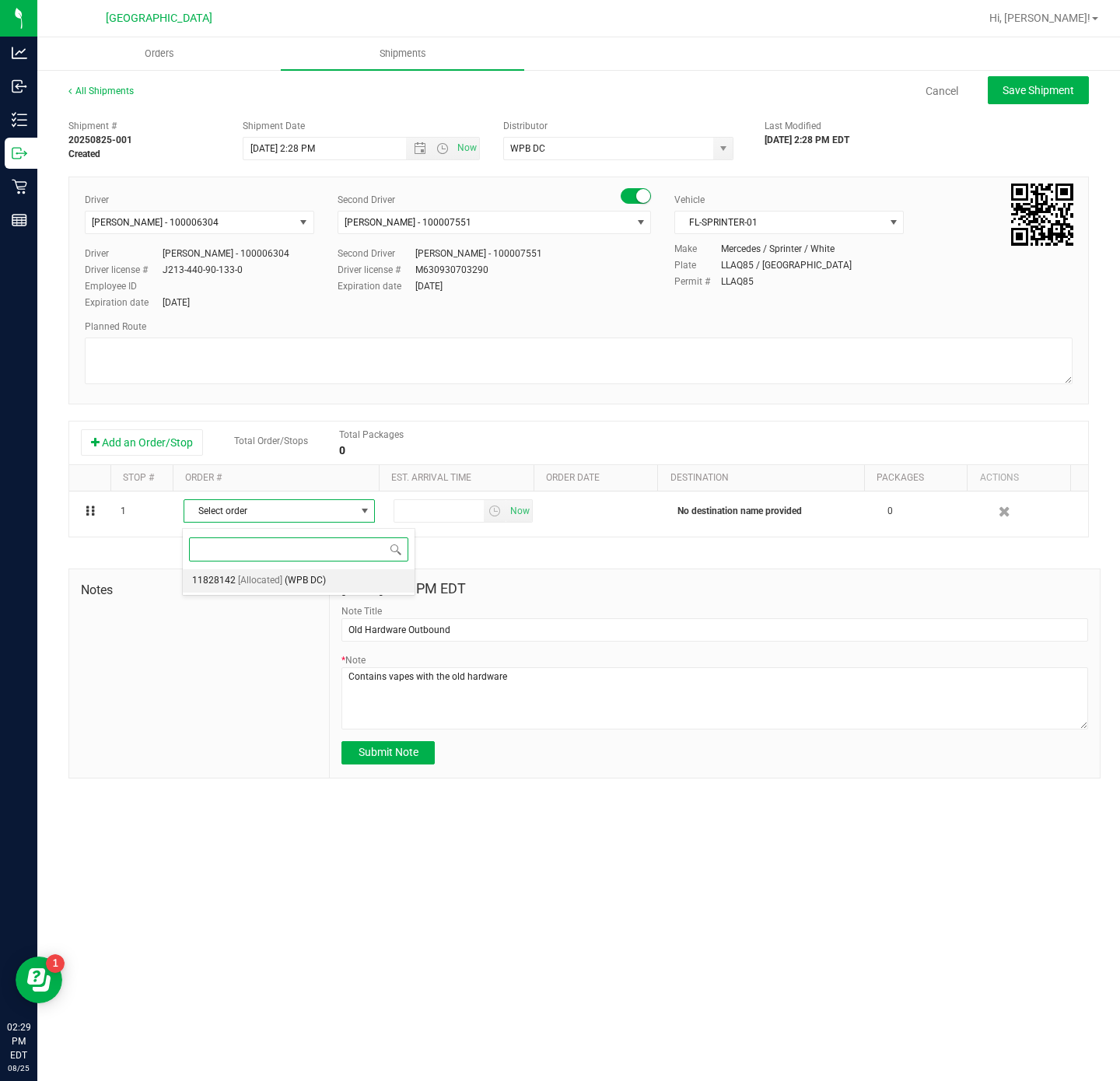
click at [306, 591] on span "(WPB DC)" at bounding box center [305, 581] width 41 height 20
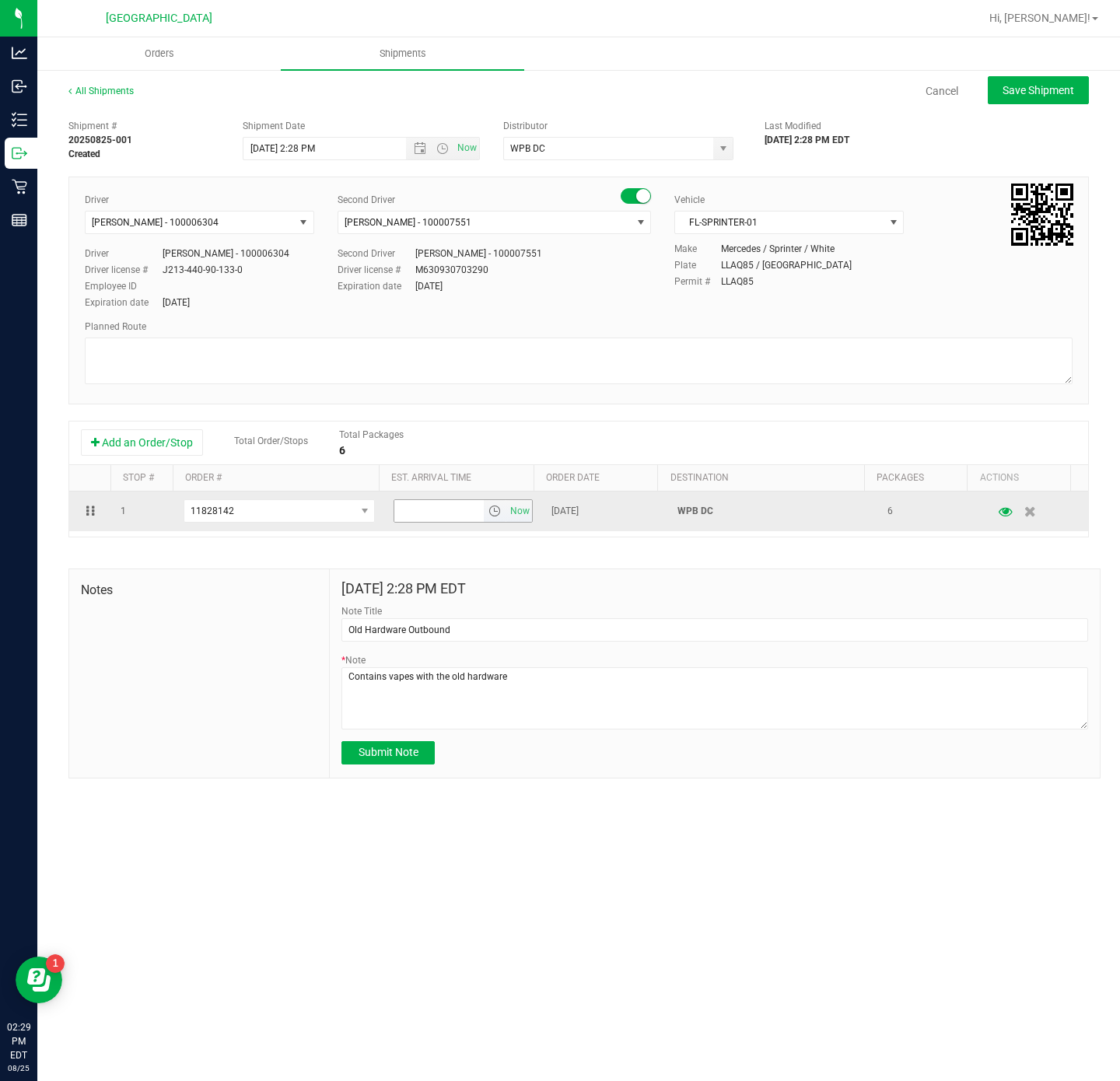
click at [488, 514] on span "select" at bounding box center [494, 511] width 13 height 13
click at [490, 514] on span "select" at bounding box center [494, 511] width 13 height 13
click at [510, 511] on span "Now" at bounding box center [519, 511] width 26 height 22
click at [488, 516] on span "select" at bounding box center [494, 511] width 13 height 13
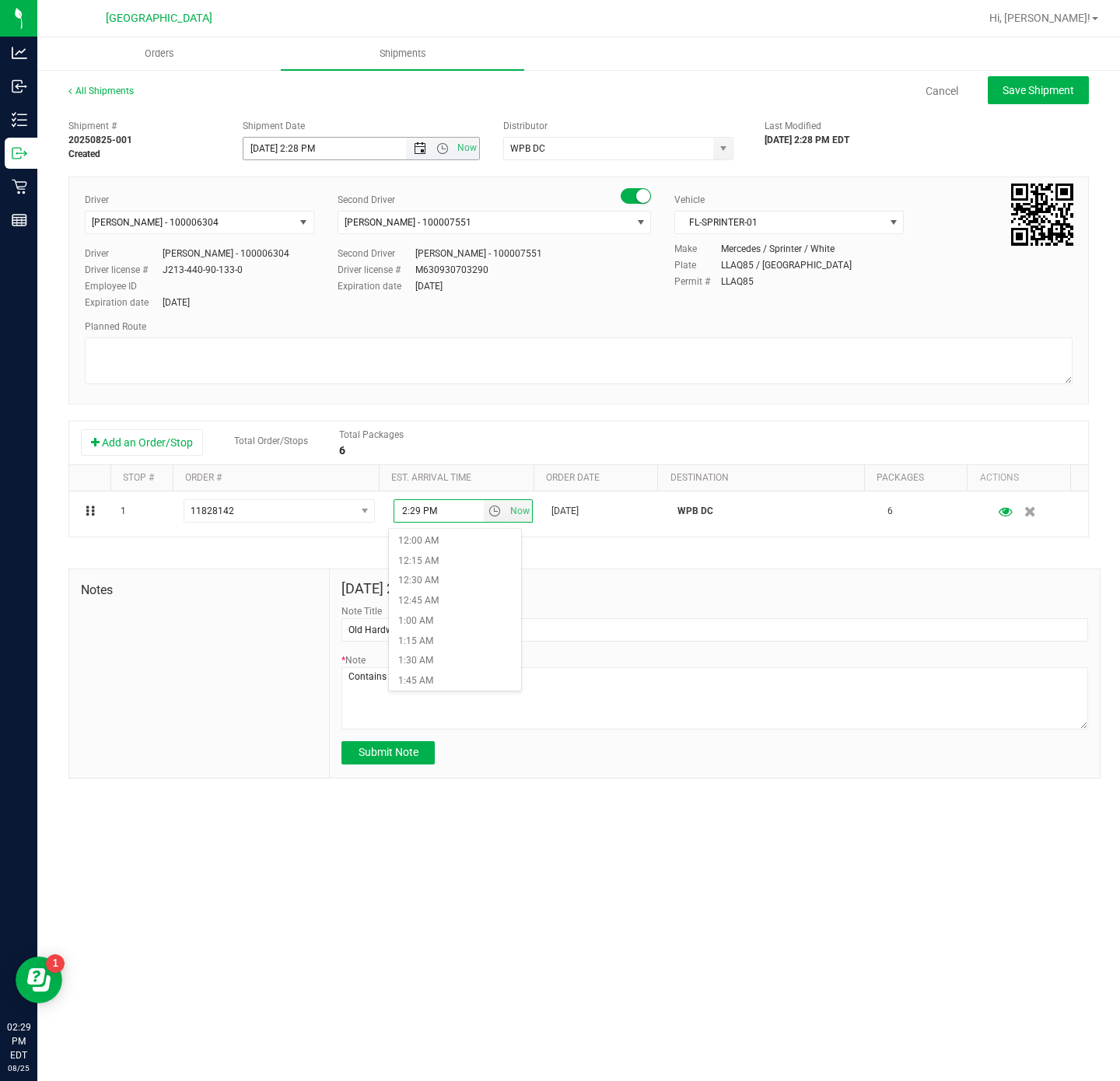
click at [417, 149] on span "Open the date view" at bounding box center [420, 148] width 13 height 13
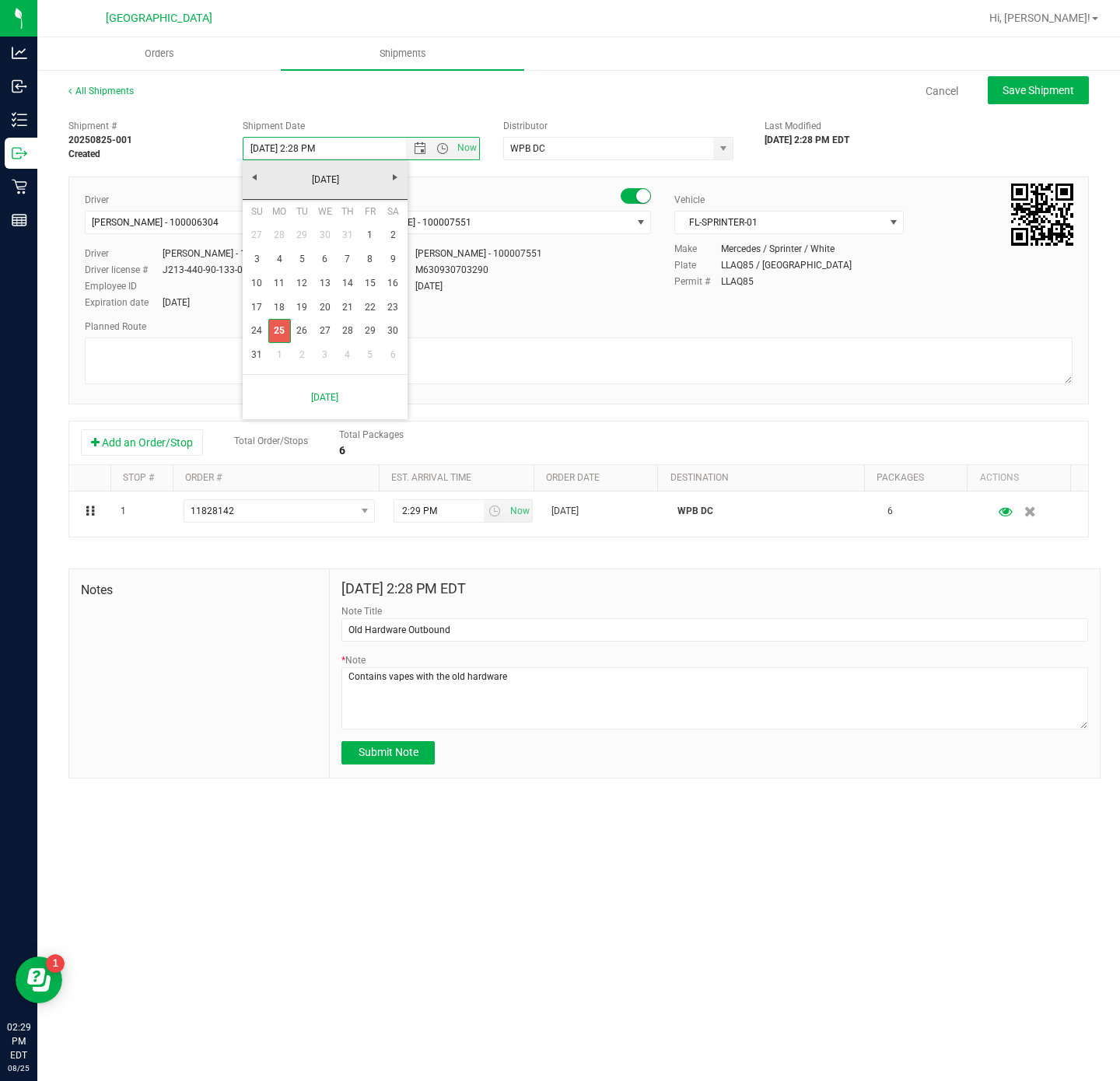
click at [291, 333] on link "26" at bounding box center [301, 330] width 22 height 24
click at [448, 155] on span "Now" at bounding box center [443, 148] width 73 height 21
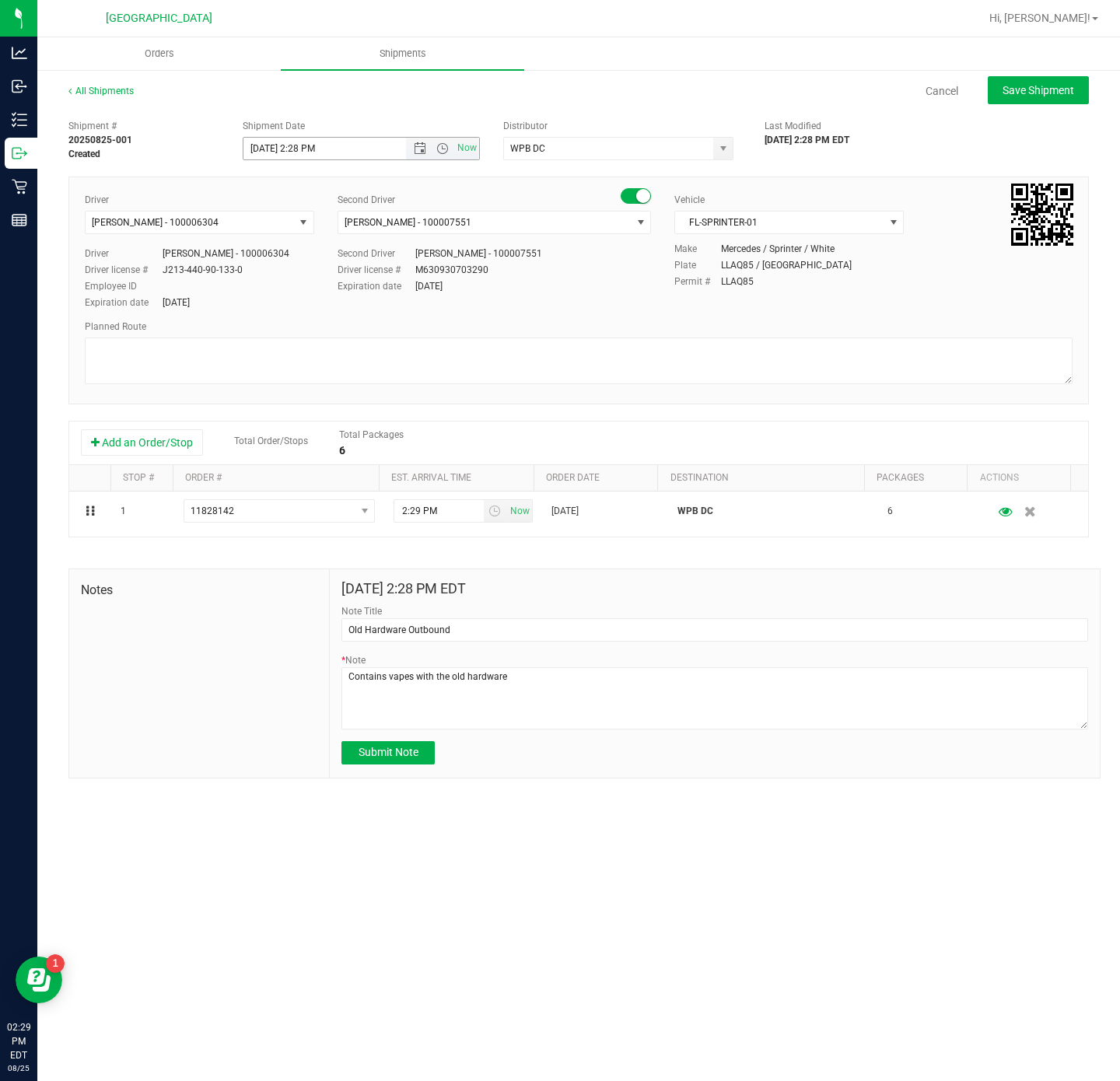
click at [444, 157] on span "Now" at bounding box center [443, 148] width 73 height 21
click at [444, 148] on span "Open the time view" at bounding box center [443, 148] width 13 height 13
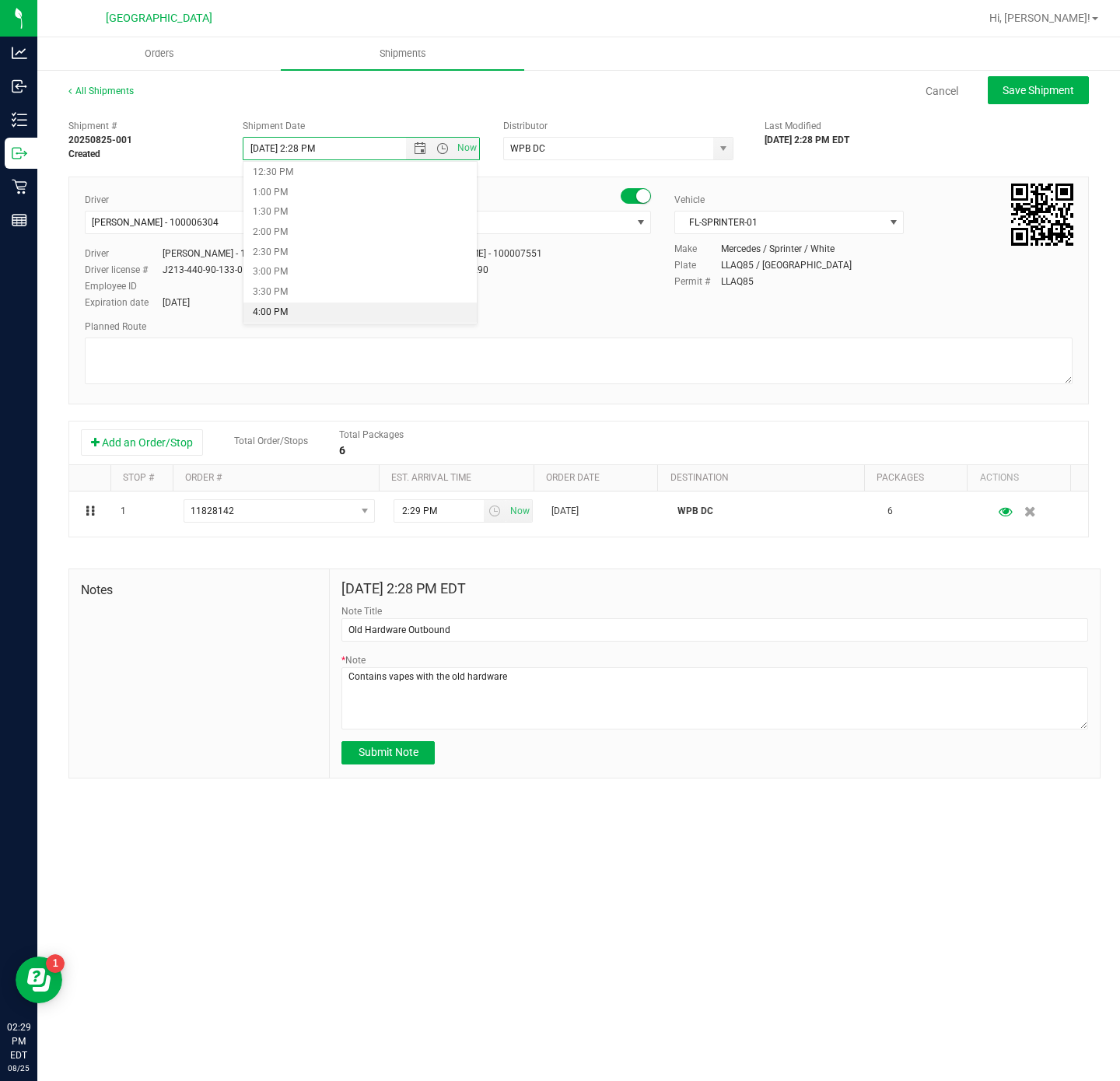
scroll to position [467, 0]
click at [348, 164] on li "11:30 AM" at bounding box center [361, 168] width 234 height 20
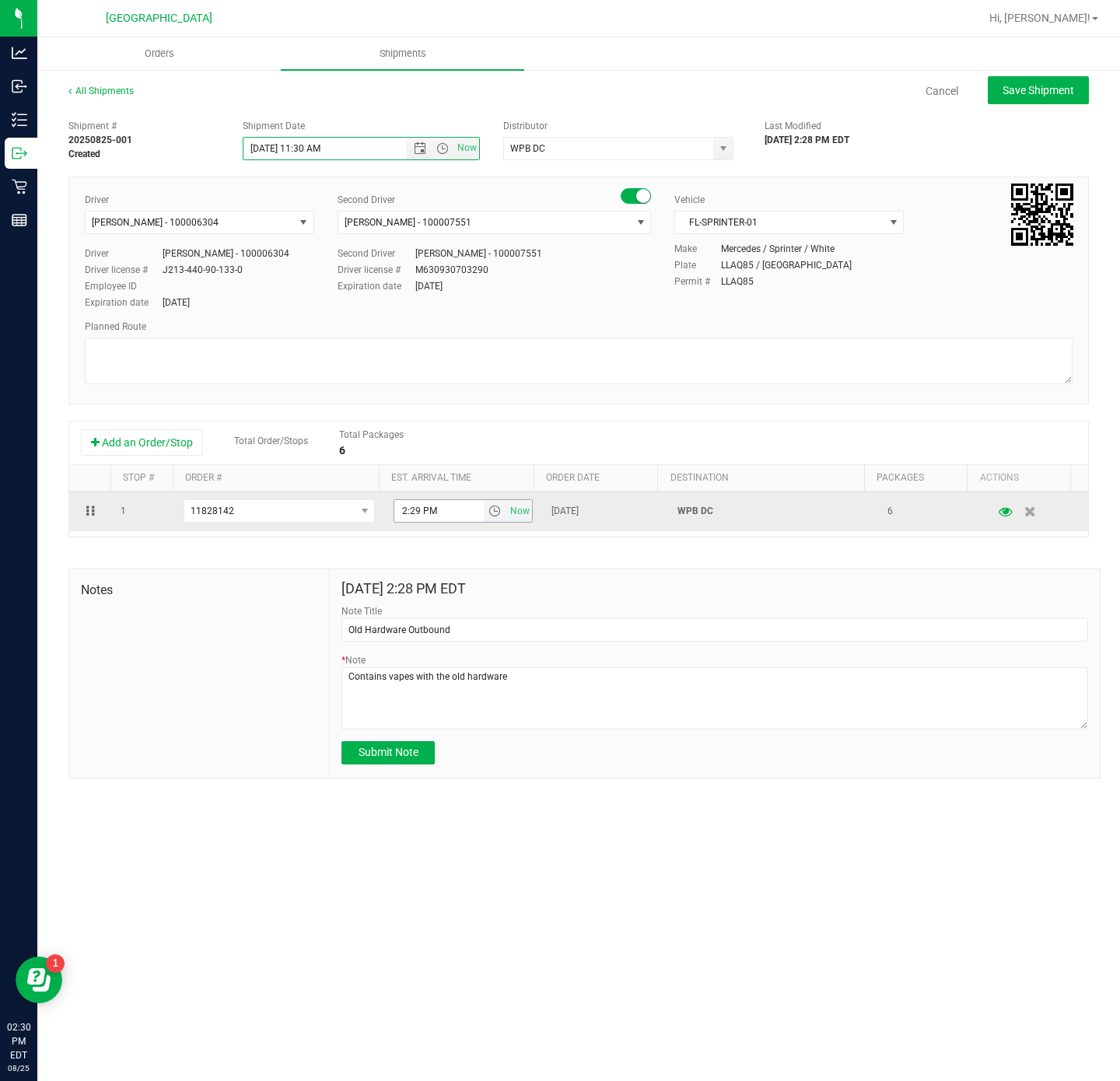
click at [483, 507] on span "select" at bounding box center [494, 511] width 22 height 21
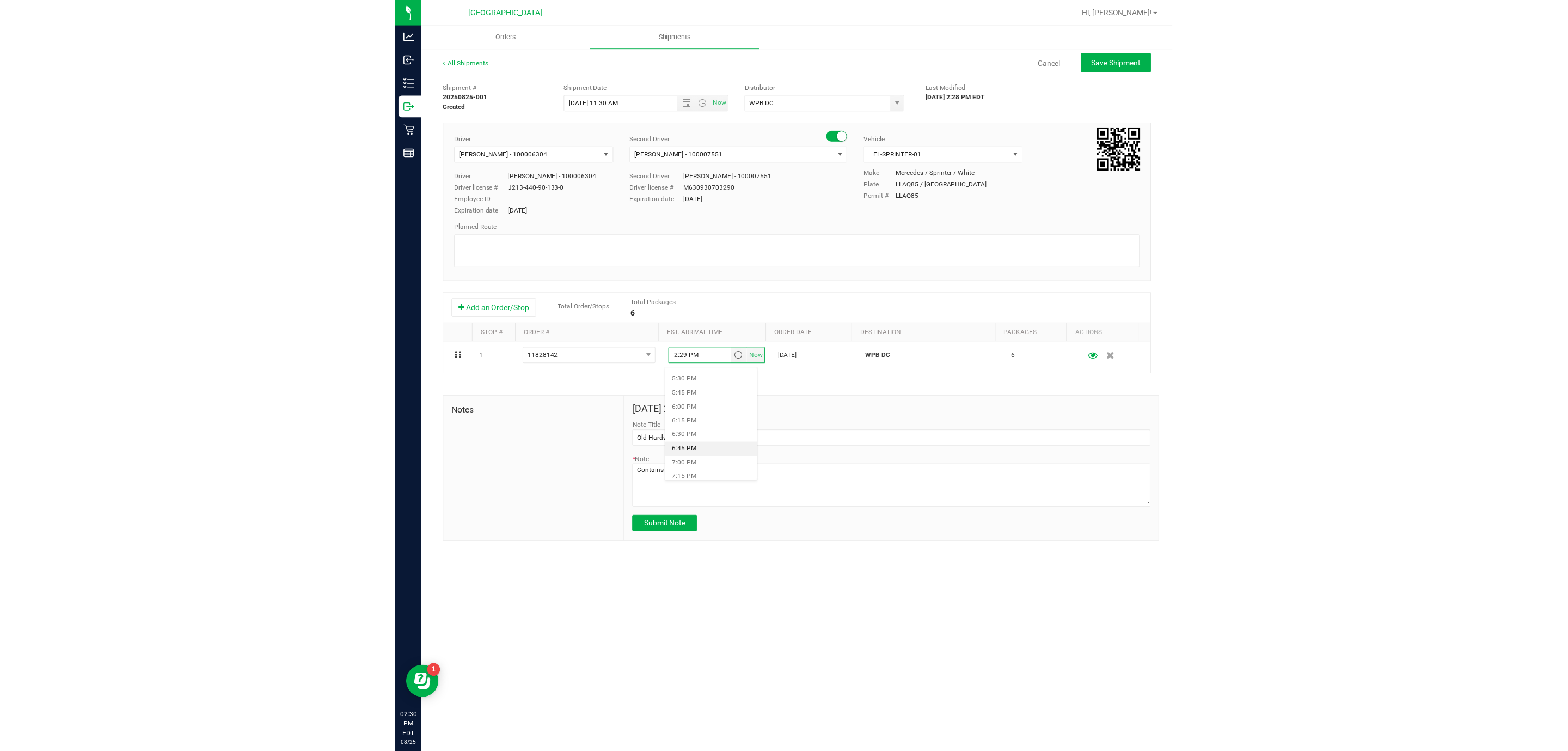
scroll to position [980, 0]
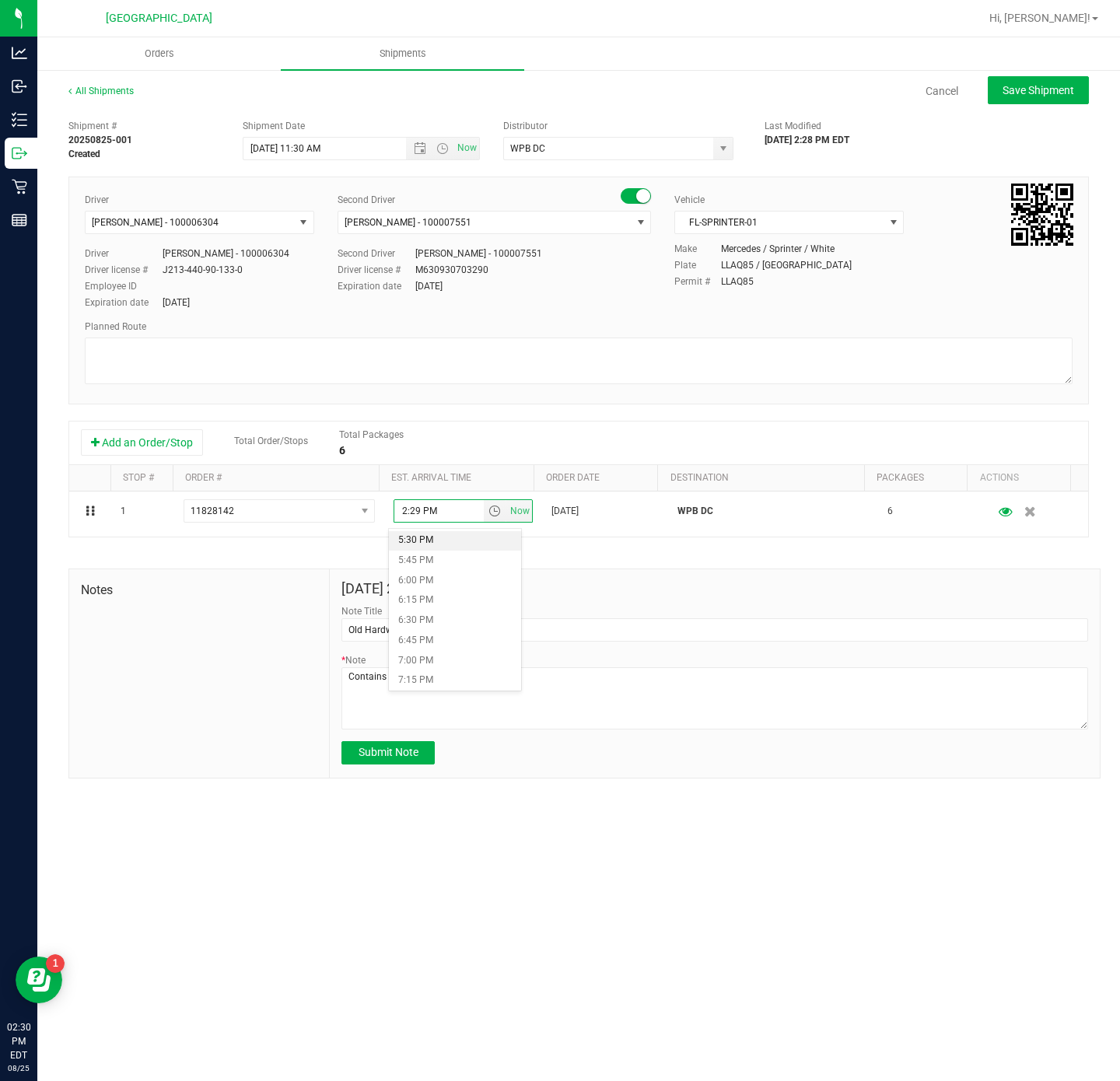
click at [448, 541] on li "5:30 PM" at bounding box center [455, 540] width 133 height 20
click at [360, 764] on button "Submit Note" at bounding box center [388, 753] width 94 height 23
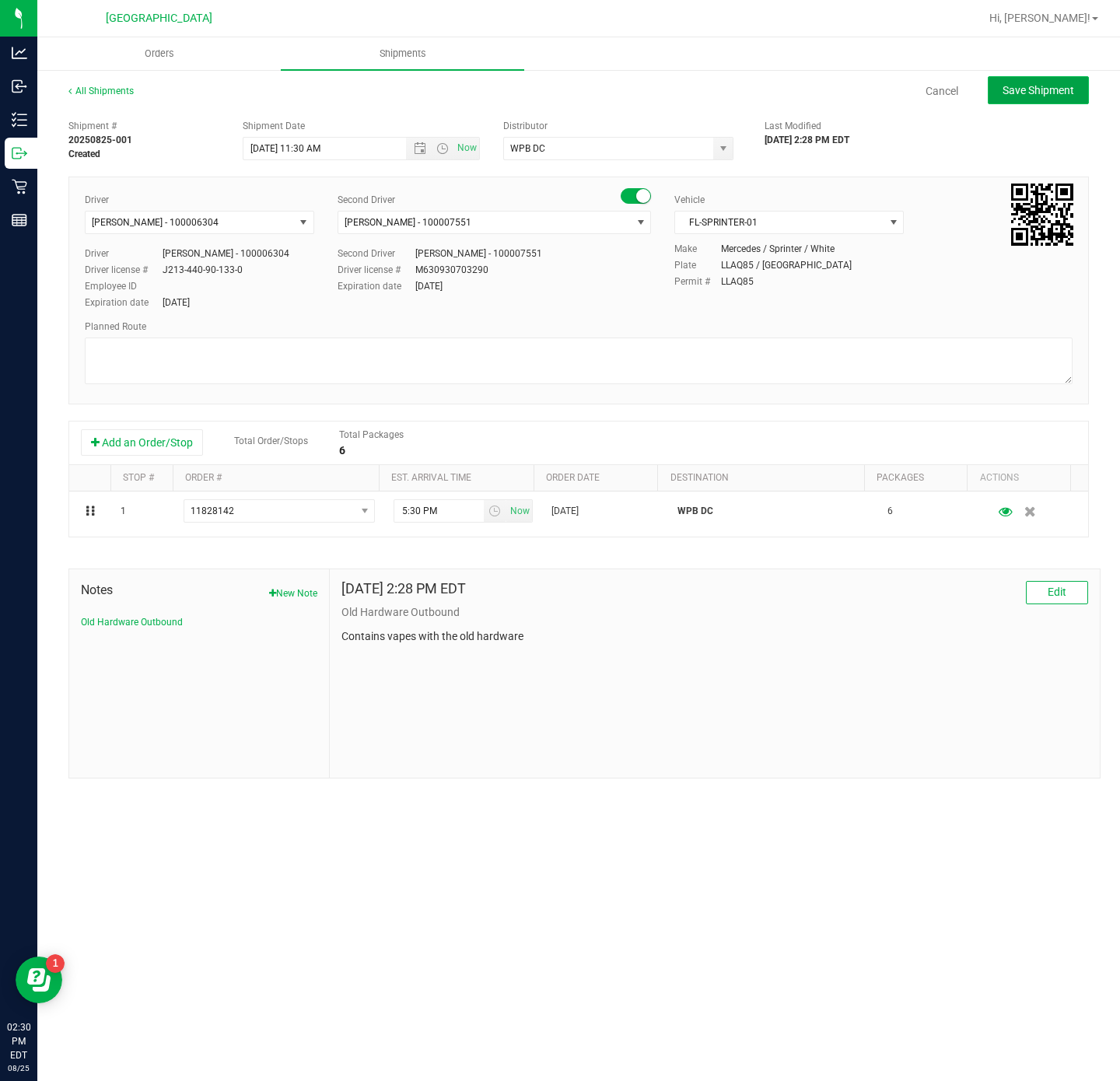
click at [1074, 90] on button "Save Shipment" at bounding box center [1038, 90] width 101 height 28
type input "8/26/2025 3:30 PM"
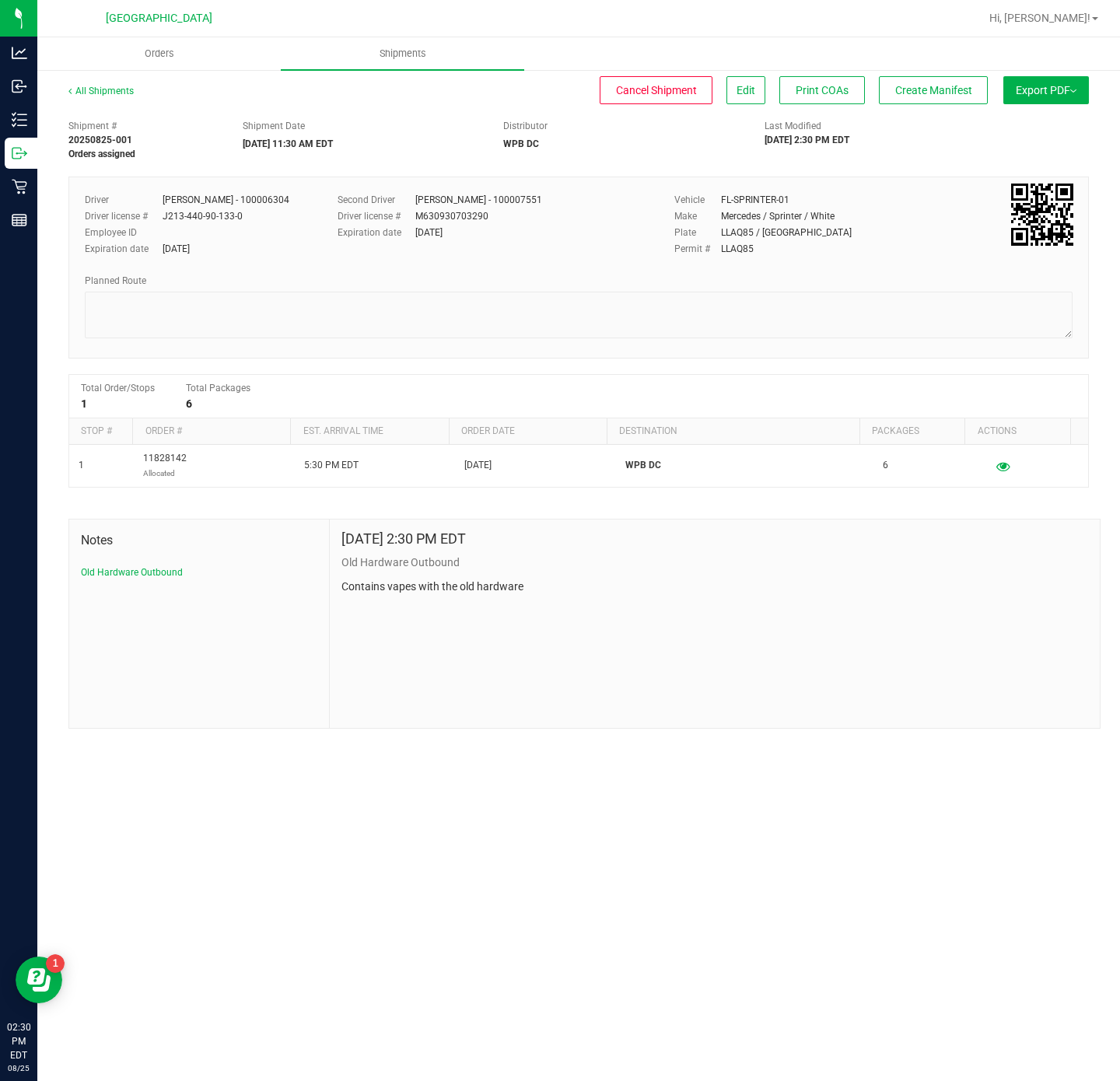
click at [1079, 87] on button "Export PDF" at bounding box center [1046, 90] width 86 height 28
click at [908, 169] on div "Shipment # 20250825-001 Orders assigned Shipment Date 08/26/2025 11:30 AM EDT D…" at bounding box center [578, 420] width 1021 height 617
click at [908, 157] on div "Shipment # 20250825-001 Orders assigned Shipment Date 08/26/2025 11:30 AM EDT D…" at bounding box center [578, 136] width 1044 height 49
click at [956, 30] on div at bounding box center [629, 18] width 701 height 30
click at [810, 33] on nav "Boynton Beach WC Hi, Nicholas!" at bounding box center [578, 19] width 1083 height 37
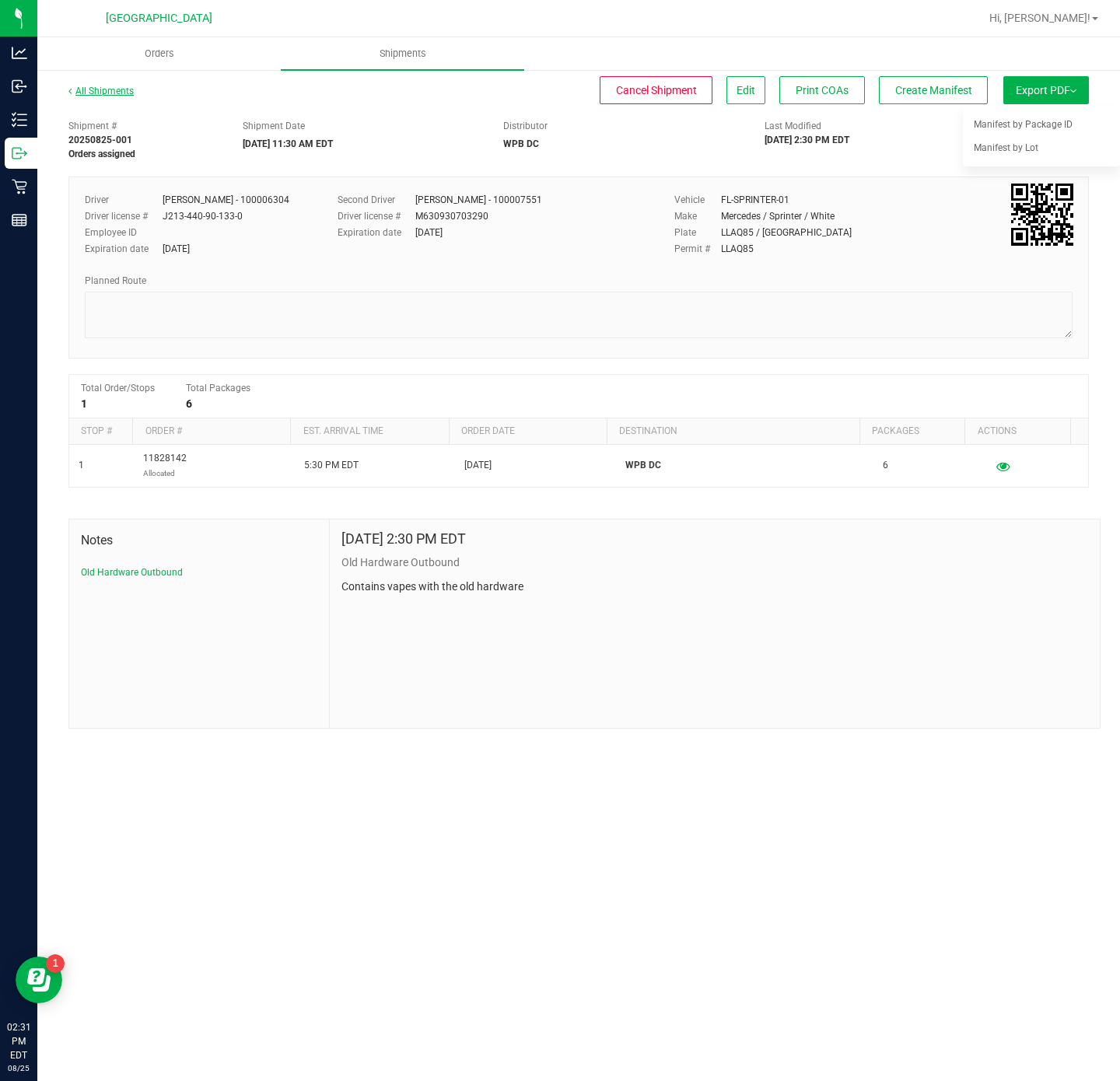
click at [115, 89] on link "All Shipments" at bounding box center [100, 91] width 65 height 11
